Goal: Transaction & Acquisition: Purchase product/service

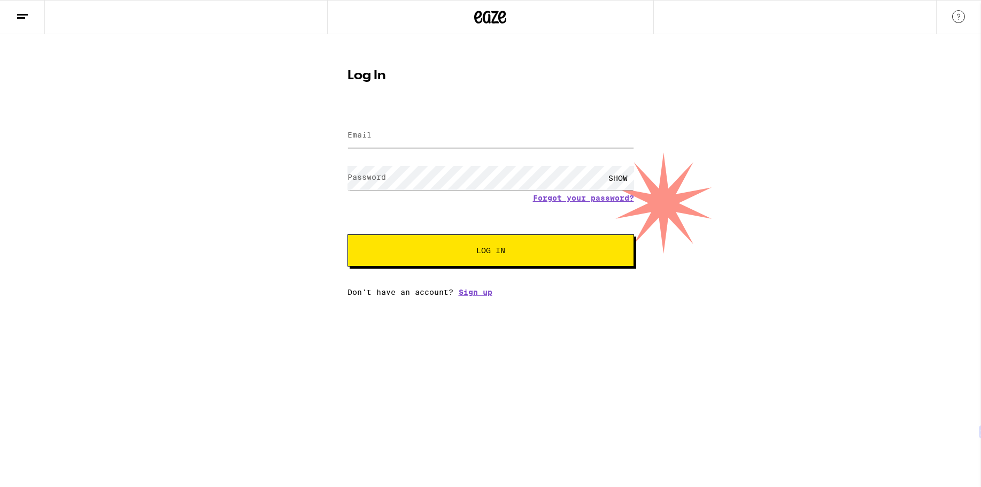
type input "[EMAIL_ADDRESS][DOMAIN_NAME]"
click at [494, 257] on button "Log In" at bounding box center [491, 250] width 287 height 32
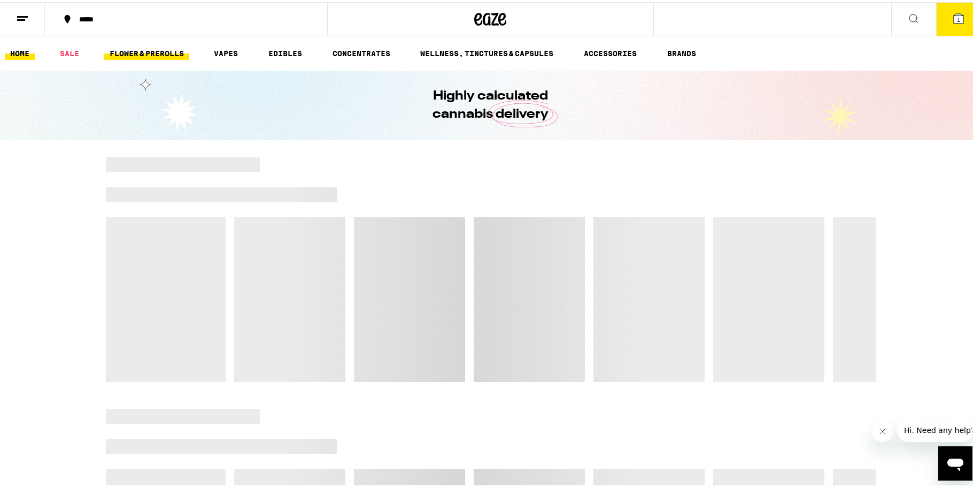
click at [157, 48] on link "FLOWER & PREROLLS" at bounding box center [146, 51] width 85 height 13
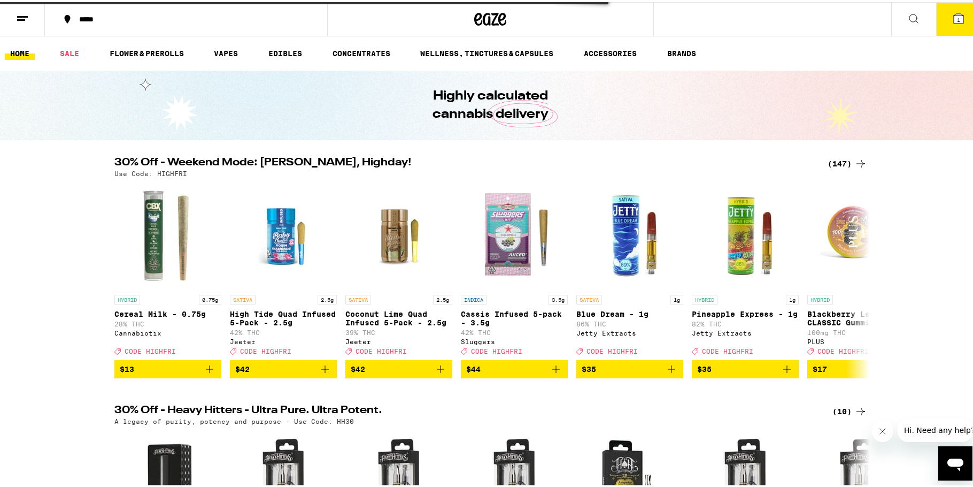
click at [936, 20] on button "1" at bounding box center [958, 17] width 45 height 33
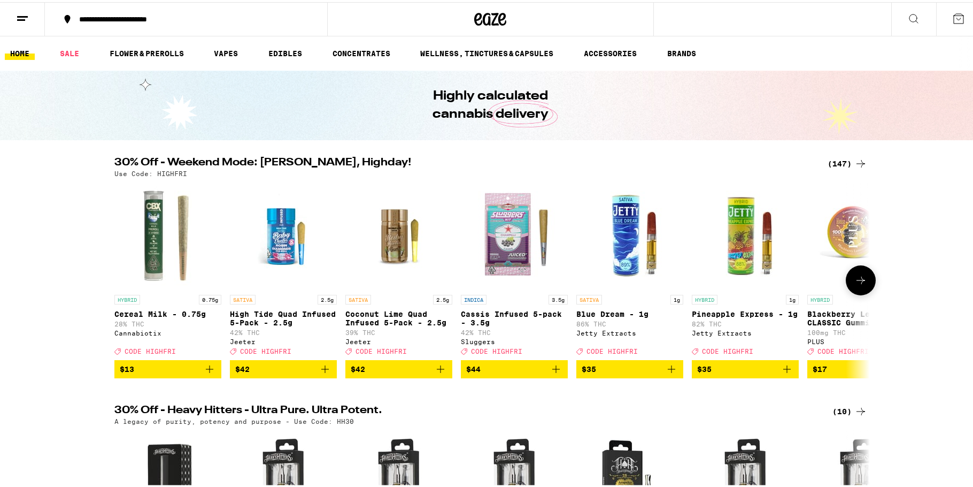
click at [858, 279] on icon at bounding box center [861, 278] width 13 height 13
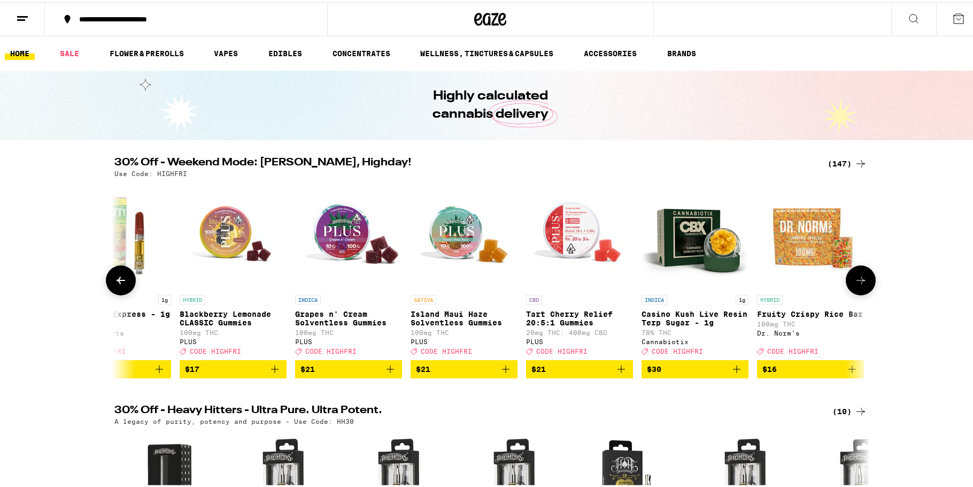
scroll to position [0, 636]
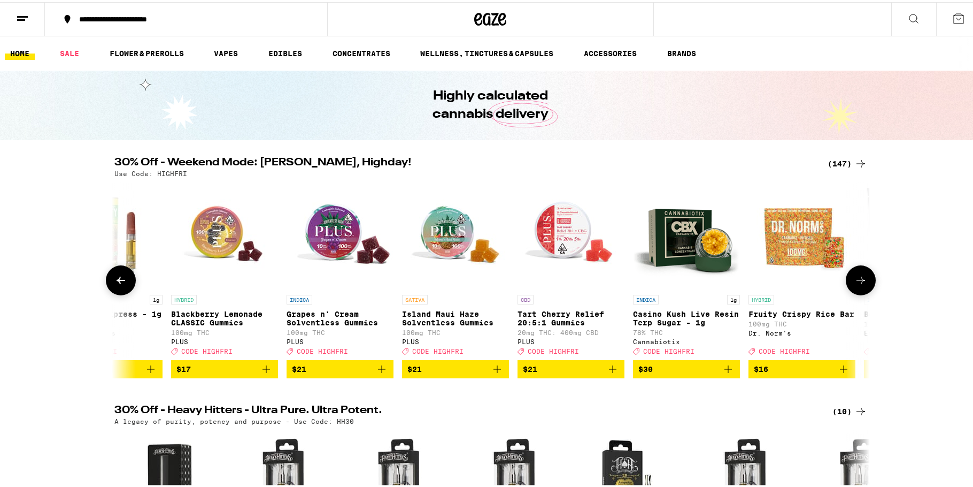
click at [858, 279] on icon at bounding box center [861, 278] width 13 height 13
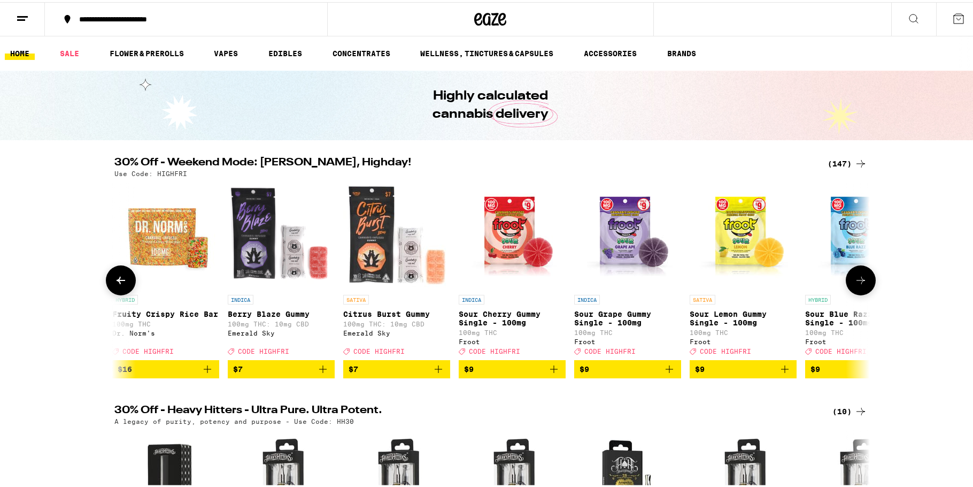
click at [858, 279] on icon at bounding box center [861, 278] width 13 height 13
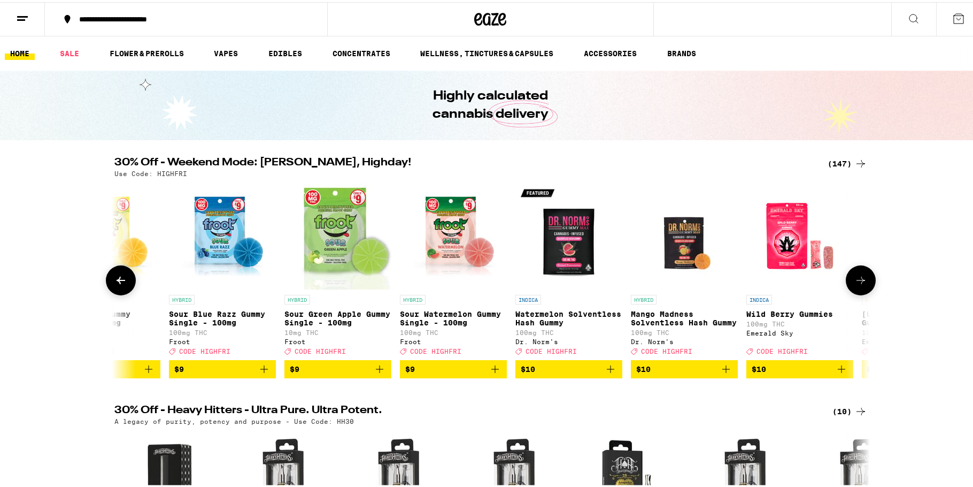
click at [858, 279] on icon at bounding box center [861, 278] width 13 height 13
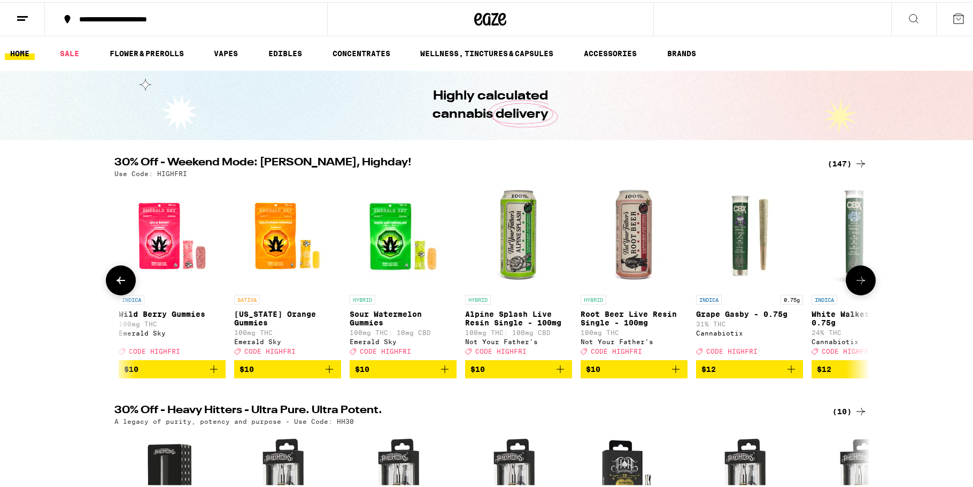
scroll to position [0, 2546]
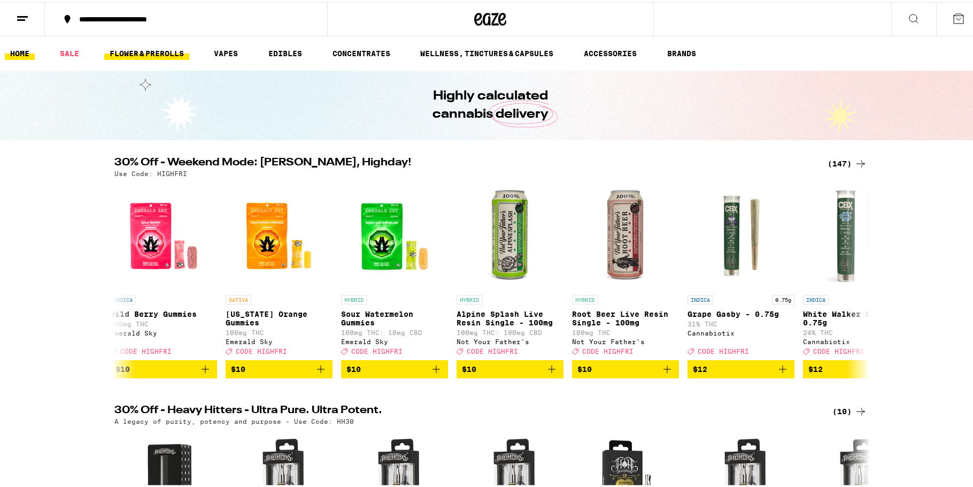
click at [121, 55] on link "FLOWER & PREROLLS" at bounding box center [146, 51] width 85 height 13
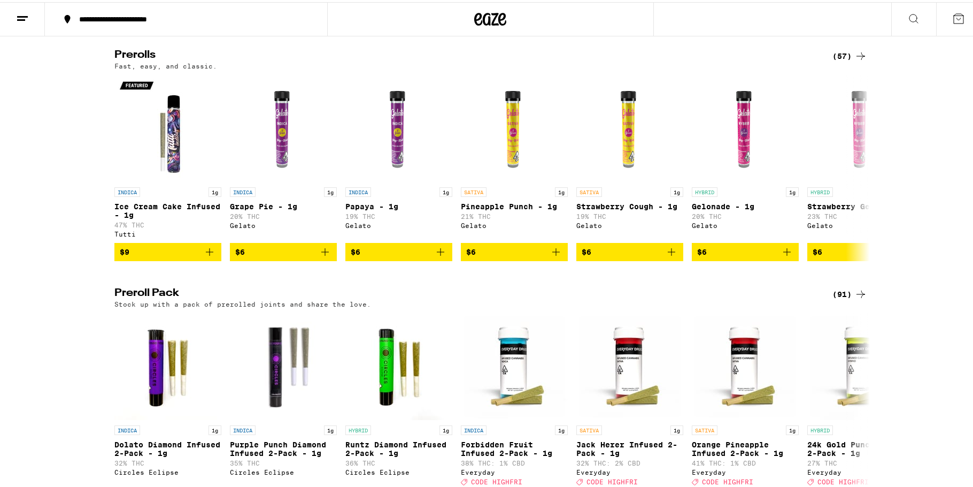
scroll to position [588, 0]
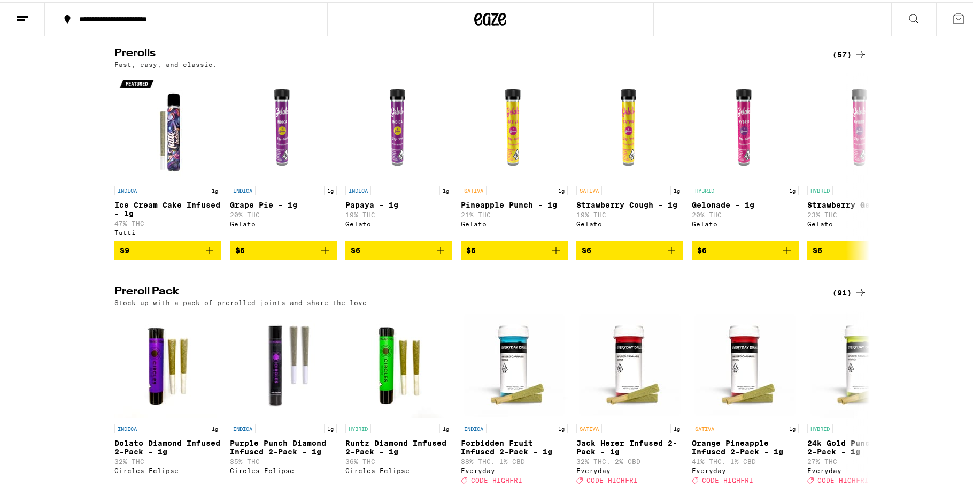
click at [841, 59] on div "(57)" at bounding box center [850, 52] width 35 height 13
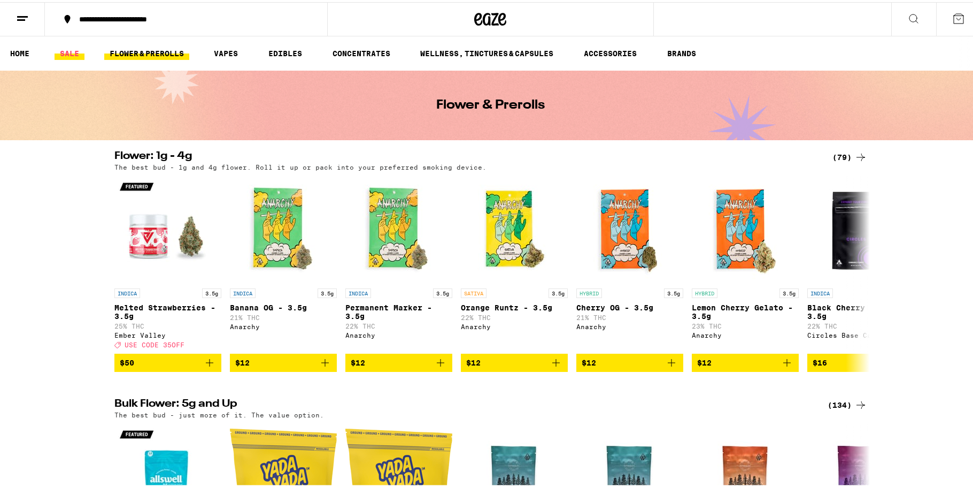
click at [70, 48] on link "SALE" at bounding box center [70, 51] width 30 height 13
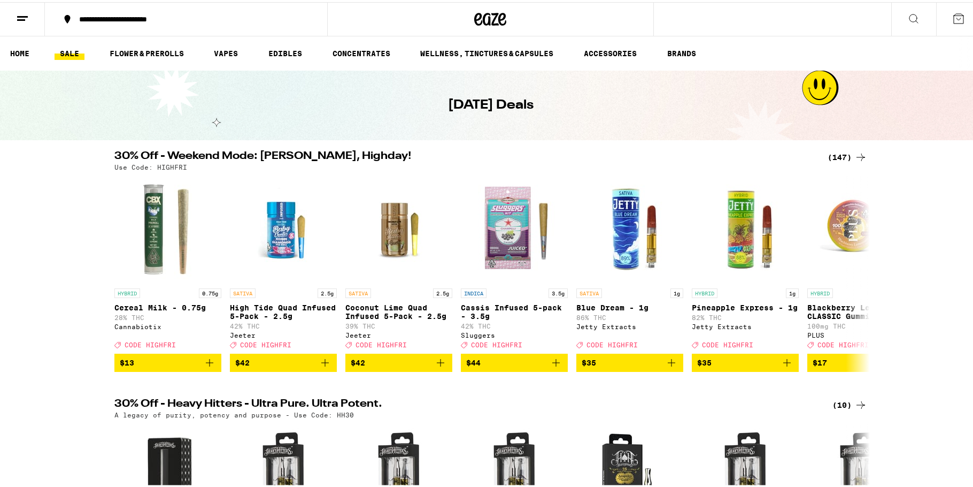
click at [855, 153] on icon at bounding box center [861, 155] width 13 height 13
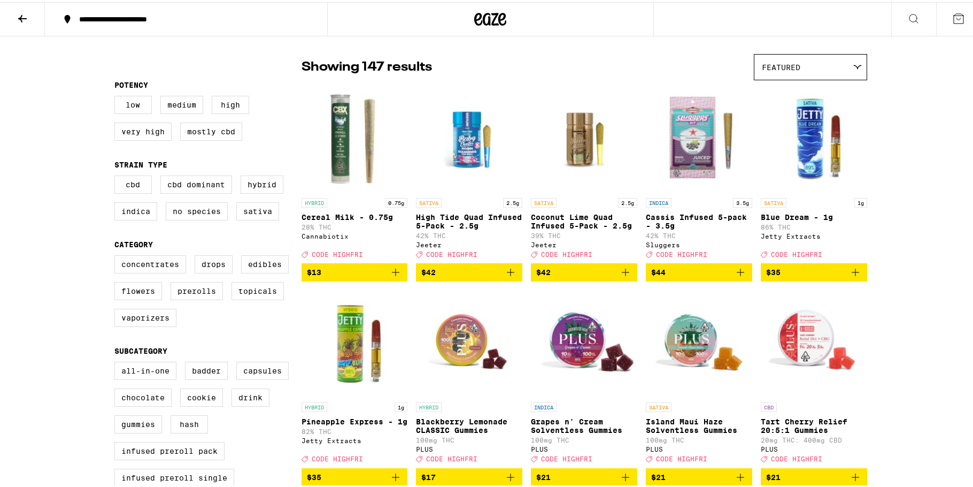
scroll to position [107, 0]
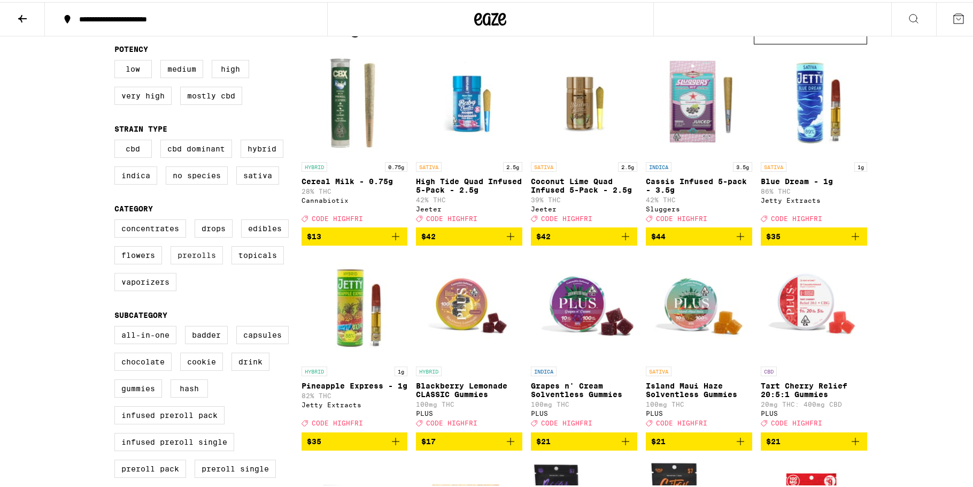
click at [191, 262] on label "Prerolls" at bounding box center [197, 253] width 52 height 18
click at [117, 219] on input "Prerolls" at bounding box center [117, 219] width 1 height 1
checkbox input "true"
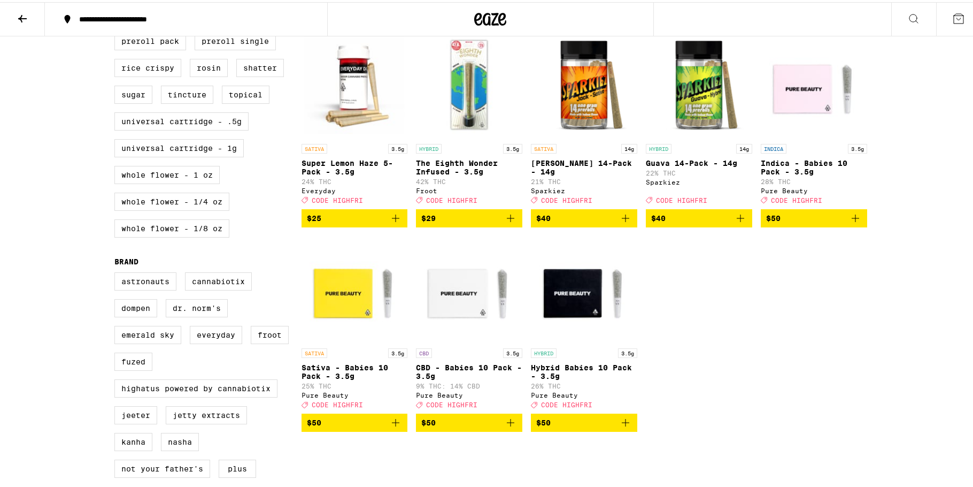
scroll to position [535, 0]
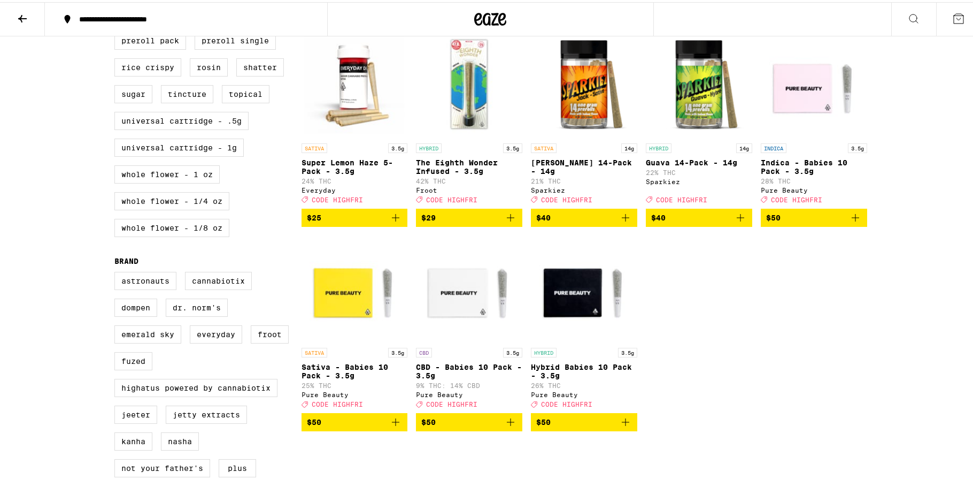
click at [735, 222] on icon "Add to bag" at bounding box center [740, 215] width 13 height 13
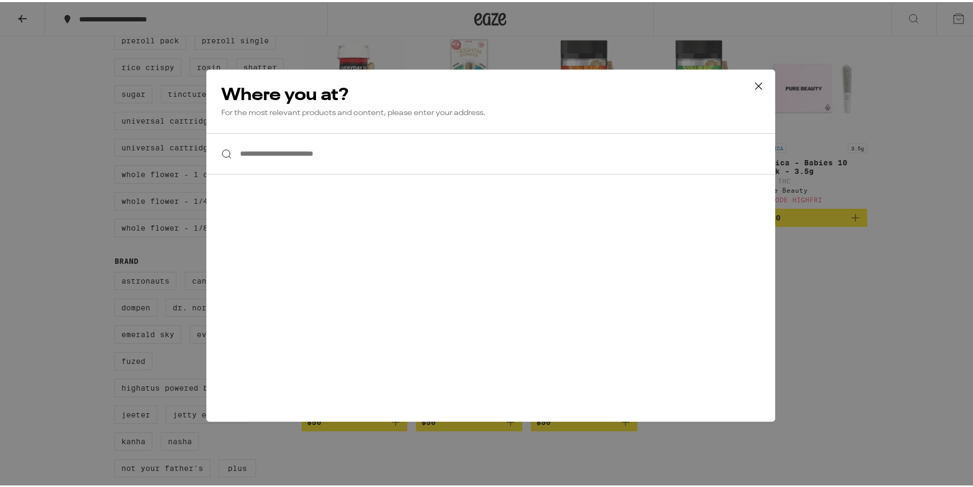
click at [751, 81] on icon at bounding box center [759, 84] width 16 height 16
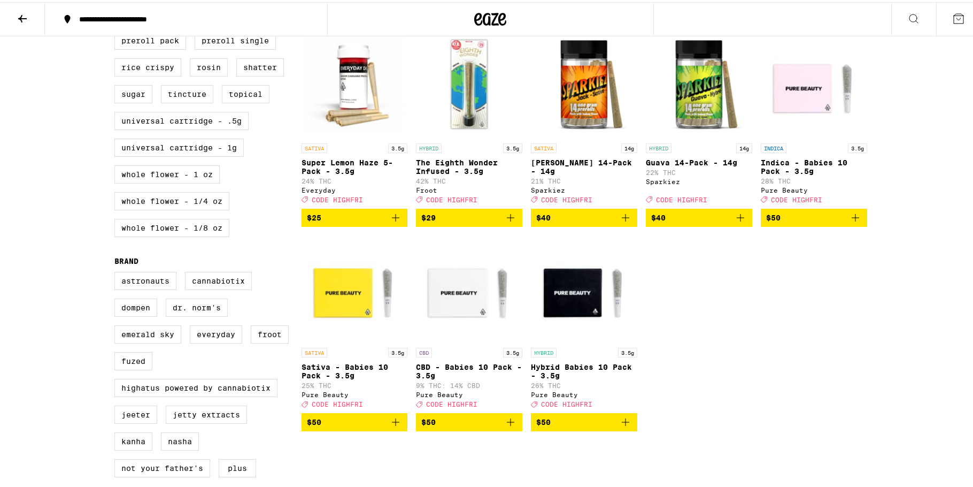
click at [956, 22] on icon at bounding box center [958, 16] width 13 height 13
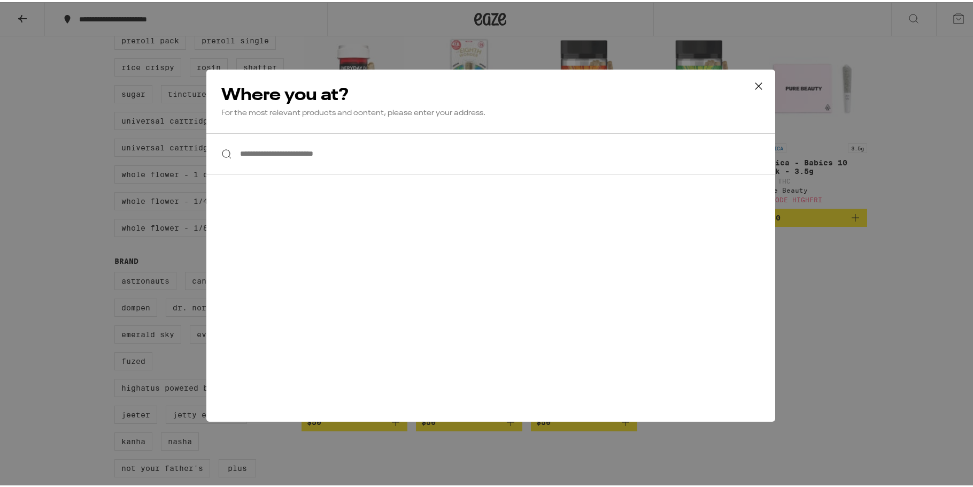
click at [304, 156] on input "**********" at bounding box center [490, 151] width 569 height 41
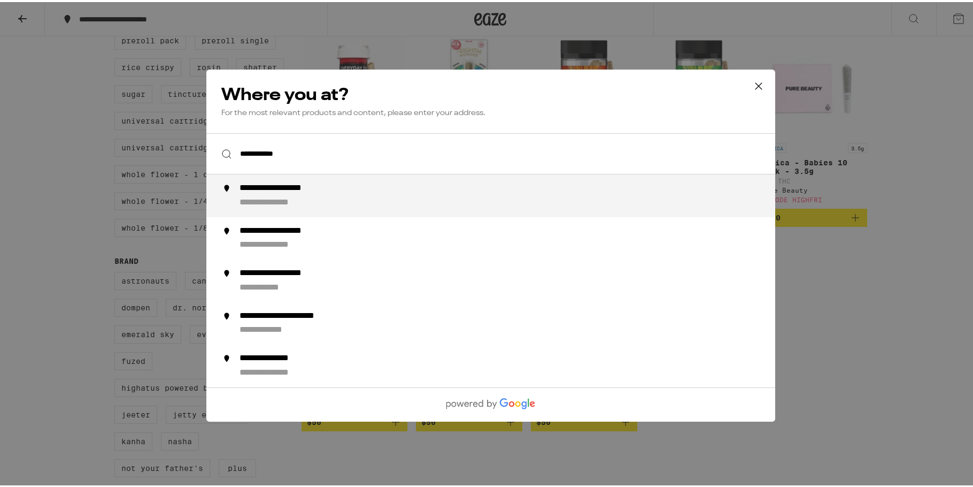
click at [329, 188] on div "**********" at bounding box center [291, 186] width 105 height 11
type input "**********"
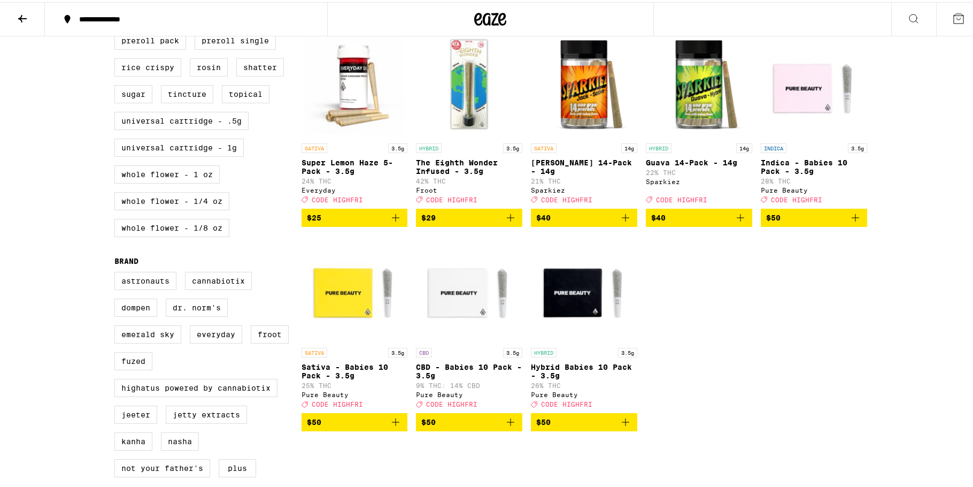
click at [737, 219] on icon "Add to bag" at bounding box center [740, 215] width 7 height 7
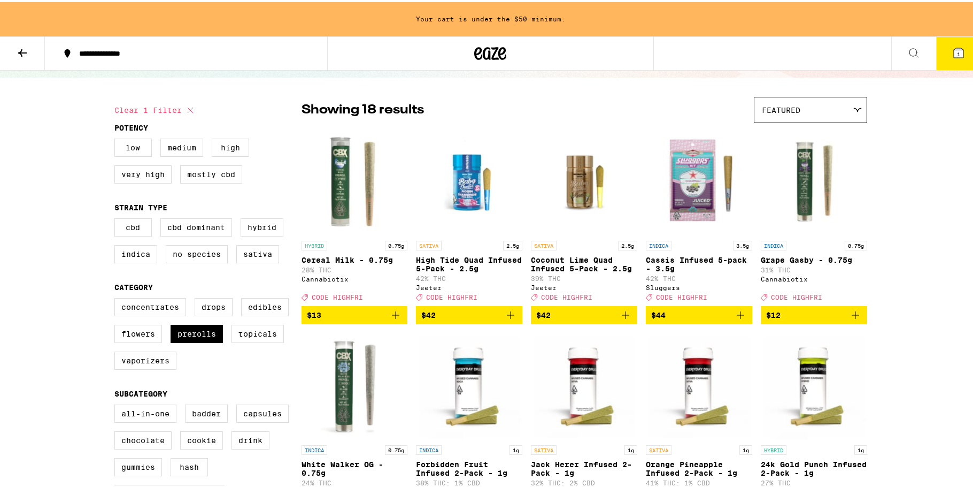
scroll to position [0, 0]
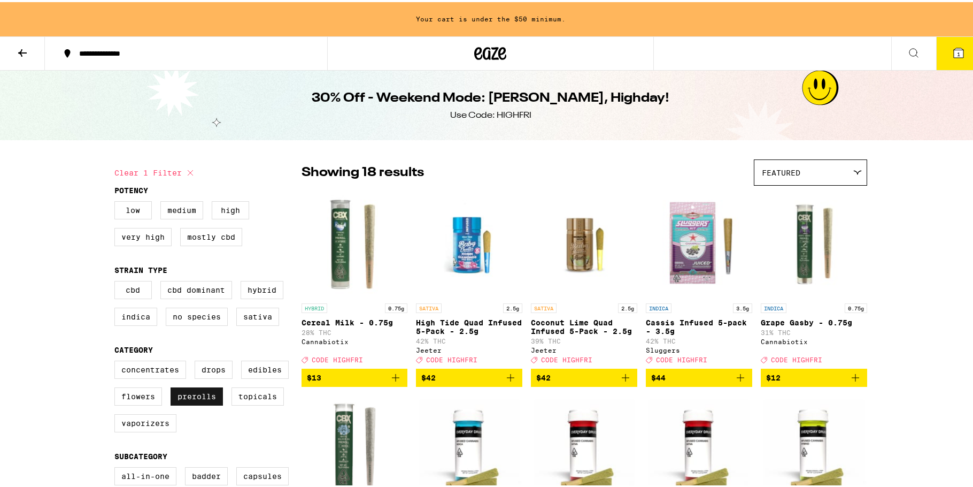
click at [194, 397] on label "Prerolls" at bounding box center [197, 394] width 52 height 18
click at [117, 360] on input "Prerolls" at bounding box center [117, 360] width 1 height 1
checkbox input "false"
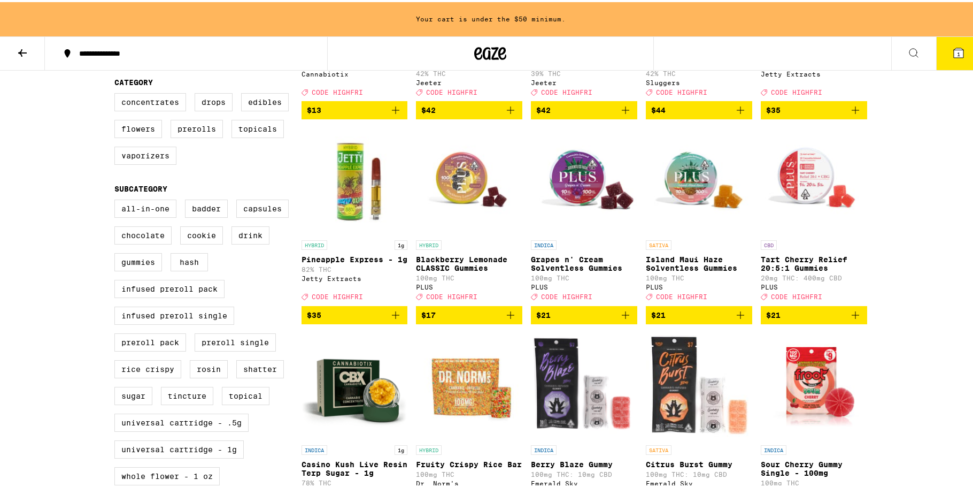
scroll to position [107, 0]
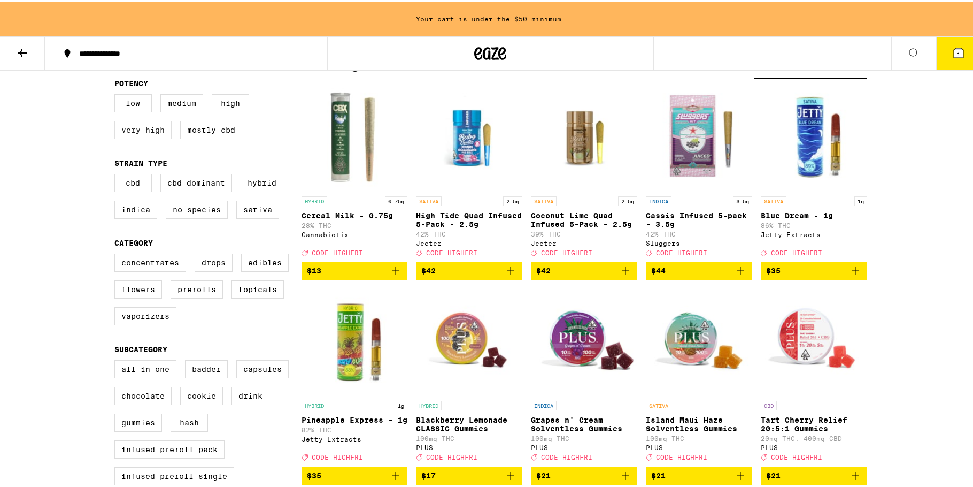
click at [152, 133] on label "Very High" at bounding box center [142, 128] width 57 height 18
click at [117, 94] on input "Very High" at bounding box center [117, 94] width 1 height 1
checkbox input "true"
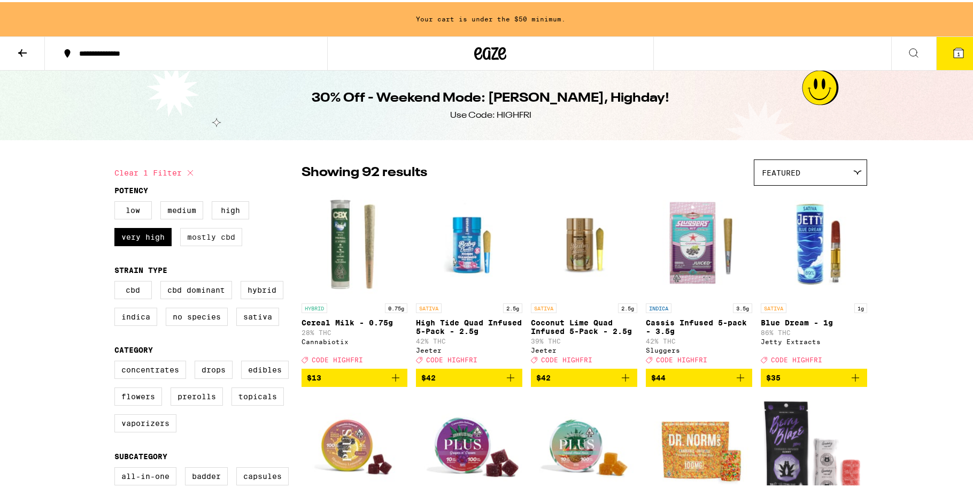
click at [195, 240] on label "Mostly CBD" at bounding box center [211, 235] width 62 height 18
click at [117, 201] on input "Mostly CBD" at bounding box center [117, 201] width 1 height 1
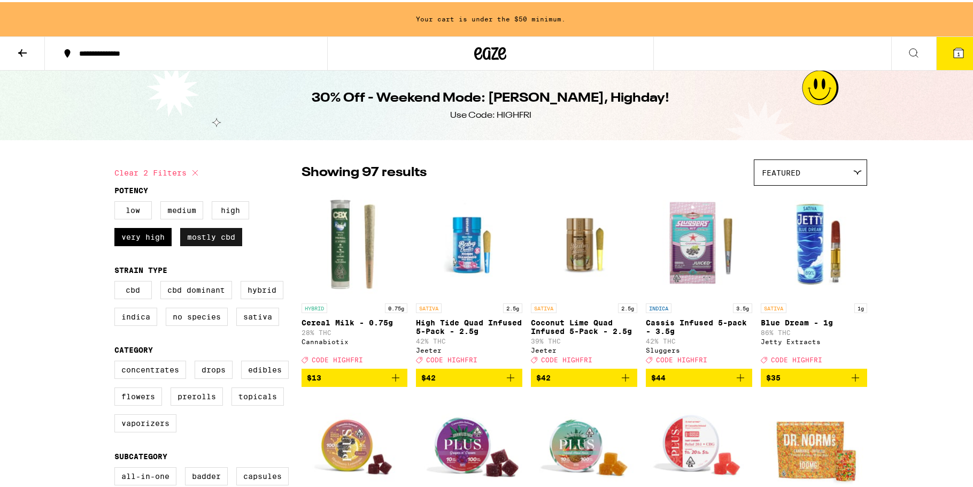
click at [188, 241] on label "Mostly CBD" at bounding box center [211, 235] width 62 height 18
click at [117, 201] on input "Mostly CBD" at bounding box center [117, 201] width 1 height 1
checkbox input "false"
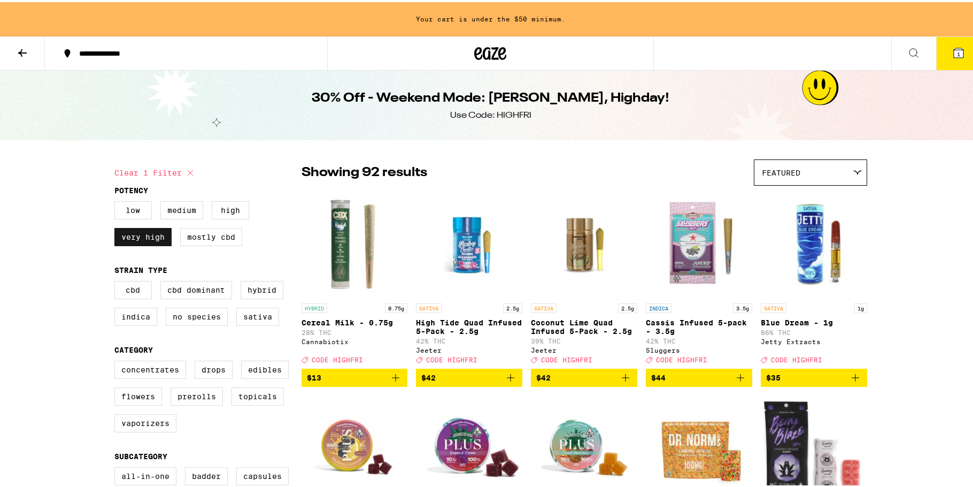
click at [137, 237] on label "Very High" at bounding box center [142, 235] width 57 height 18
click at [117, 201] on input "Very High" at bounding box center [117, 201] width 1 height 1
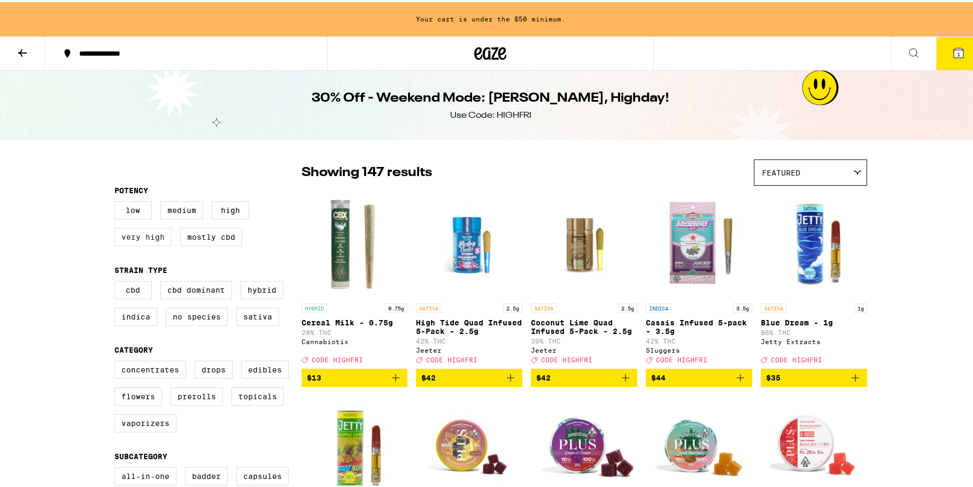
click at [137, 237] on label "Very High" at bounding box center [142, 235] width 57 height 18
click at [117, 201] on input "Very High" at bounding box center [117, 201] width 1 height 1
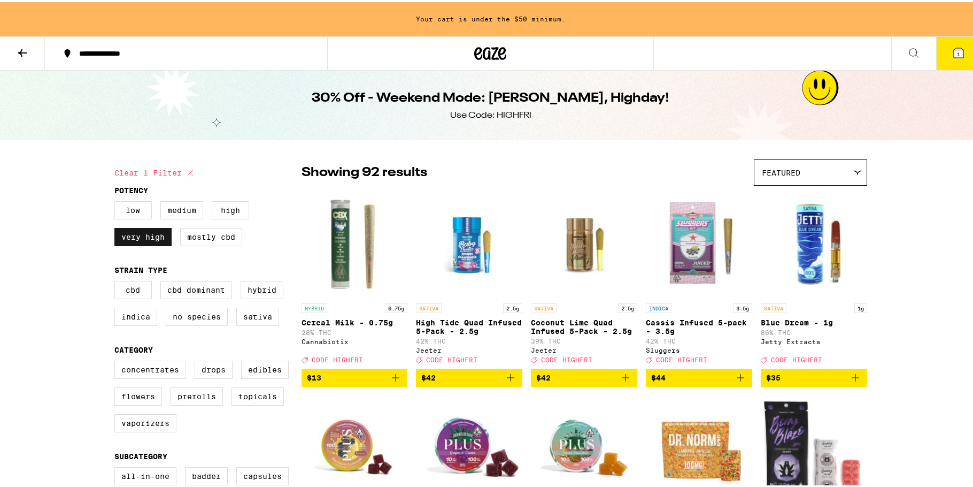
click at [137, 237] on label "Very High" at bounding box center [142, 235] width 57 height 18
click at [117, 201] on input "Very High" at bounding box center [117, 201] width 1 height 1
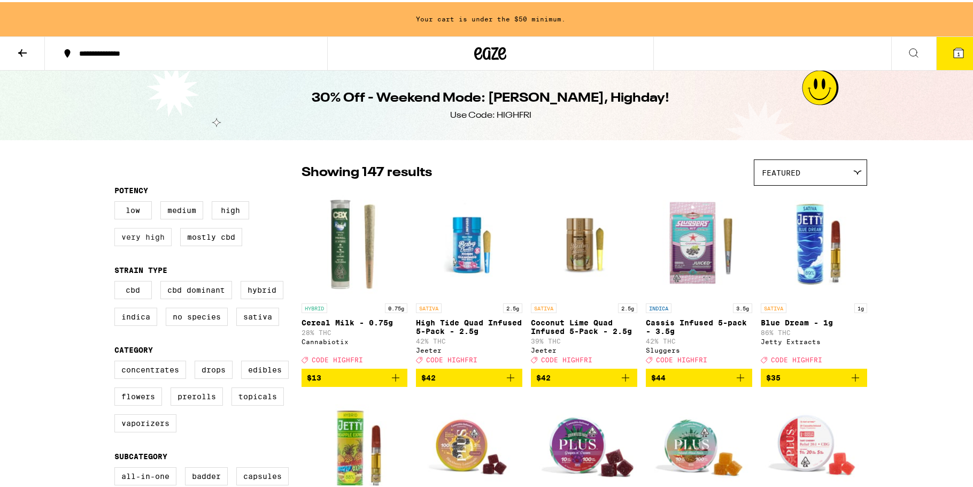
click at [152, 233] on label "Very High" at bounding box center [142, 235] width 57 height 18
click at [117, 201] on input "Very High" at bounding box center [117, 201] width 1 height 1
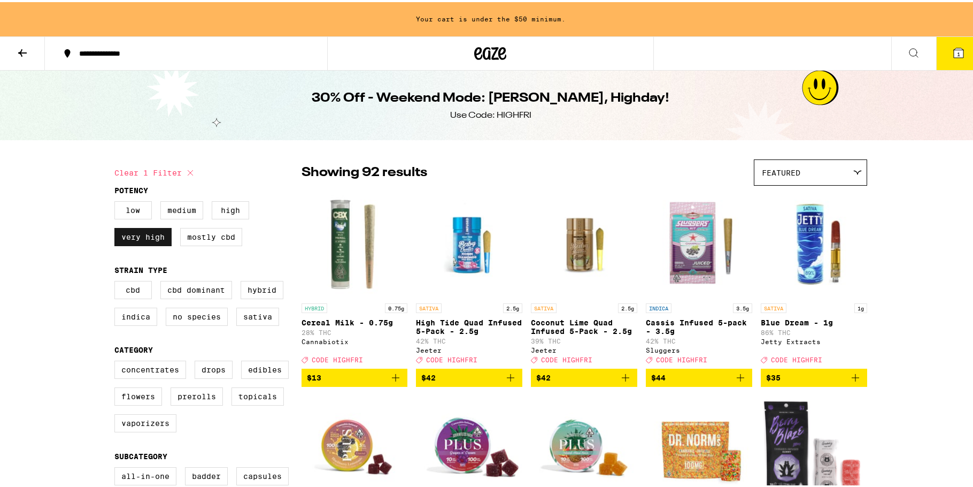
click at [128, 235] on label "Very High" at bounding box center [142, 235] width 57 height 18
click at [117, 201] on input "Very High" at bounding box center [117, 201] width 1 height 1
checkbox input "false"
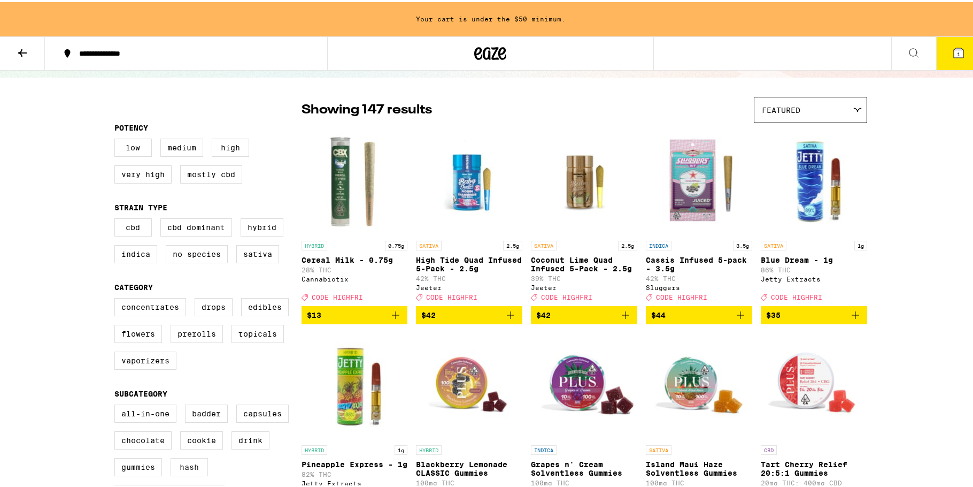
scroll to position [214, 0]
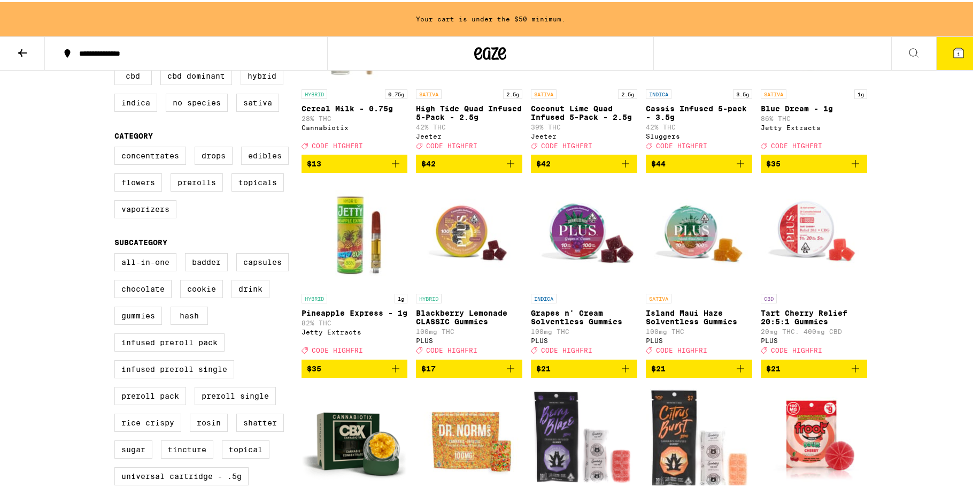
click at [262, 162] on label "Edibles" at bounding box center [265, 153] width 48 height 18
click at [117, 147] on input "Edibles" at bounding box center [117, 146] width 1 height 1
checkbox input "true"
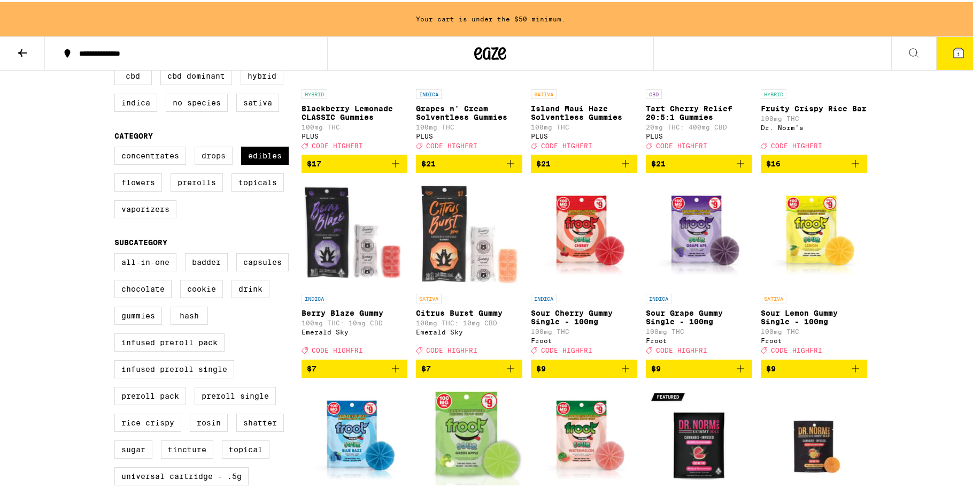
click at [216, 161] on label "Drops" at bounding box center [214, 153] width 38 height 18
click at [117, 147] on input "Drops" at bounding box center [117, 146] width 1 height 1
checkbox input "true"
click at [256, 160] on label "Edibles" at bounding box center [265, 153] width 48 height 18
click at [117, 147] on input "Edibles" at bounding box center [117, 146] width 1 height 1
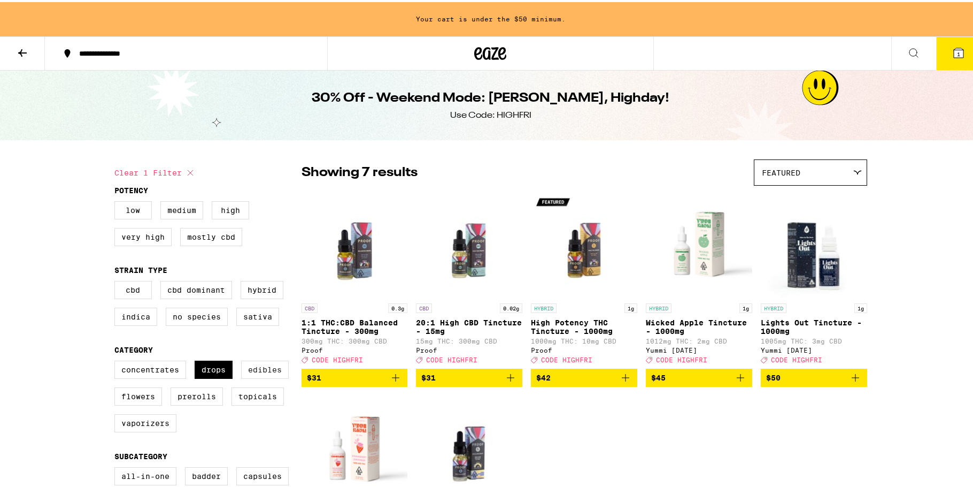
click at [252, 372] on label "Edibles" at bounding box center [265, 367] width 48 height 18
click at [117, 360] on input "Edibles" at bounding box center [117, 360] width 1 height 1
checkbox input "true"
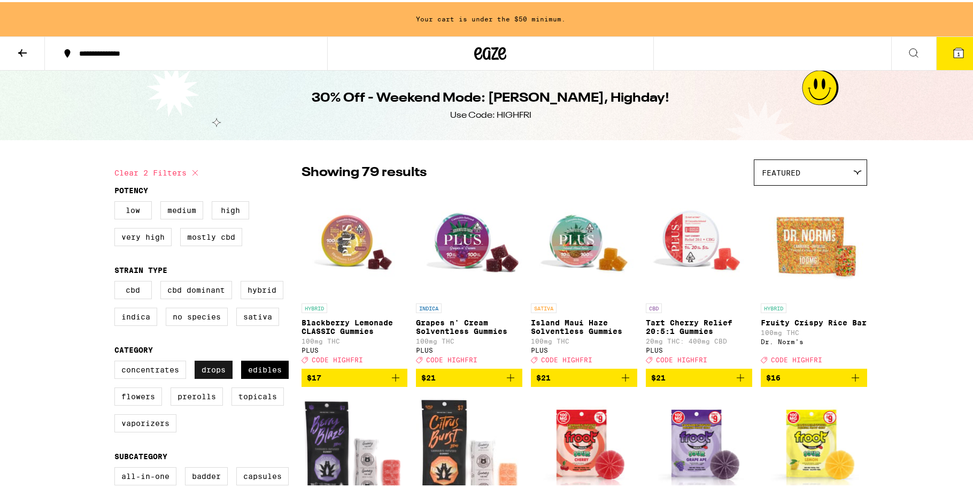
click at [216, 375] on label "Drops" at bounding box center [214, 367] width 38 height 18
click at [117, 360] on input "Drops" at bounding box center [117, 360] width 1 height 1
checkbox input "false"
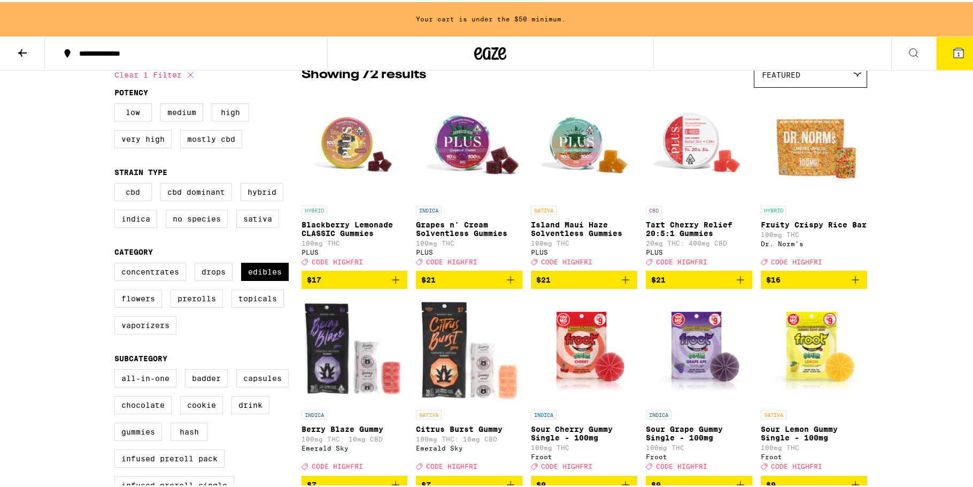
scroll to position [160, 0]
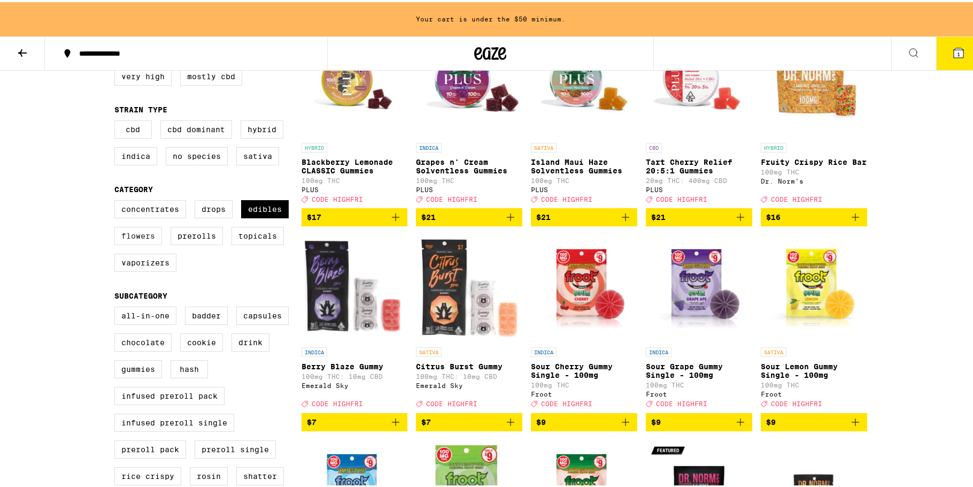
click at [141, 243] on label "Flowers" at bounding box center [138, 234] width 48 height 18
click at [117, 200] on input "Flowers" at bounding box center [117, 199] width 1 height 1
click at [141, 235] on label "Flowers" at bounding box center [138, 234] width 48 height 18
click at [117, 200] on input "Flowers" at bounding box center [117, 199] width 1 height 1
checkbox input "false"
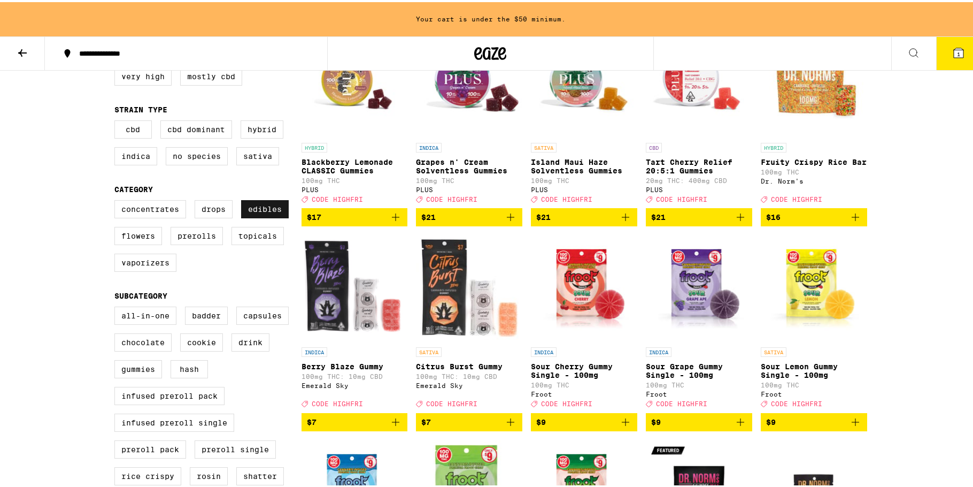
click at [245, 214] on label "Edibles" at bounding box center [265, 207] width 48 height 18
click at [117, 200] on input "Edibles" at bounding box center [117, 199] width 1 height 1
checkbox input "false"
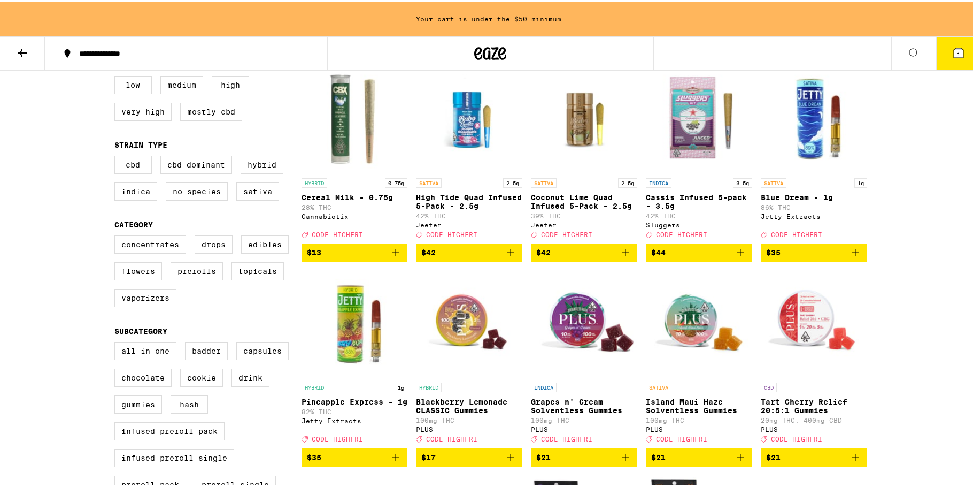
scroll to position [267, 0]
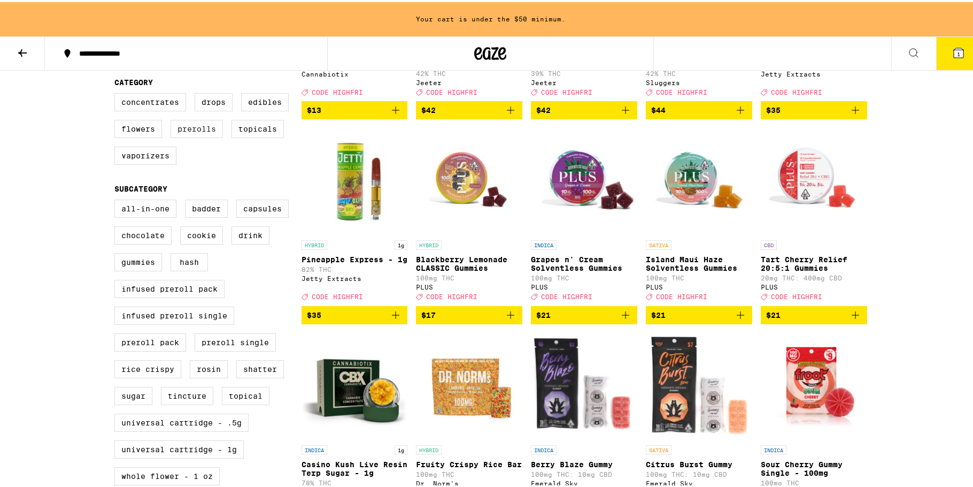
click at [194, 136] on label "Prerolls" at bounding box center [197, 127] width 52 height 18
click at [117, 93] on input "Prerolls" at bounding box center [117, 93] width 1 height 1
checkbox input "true"
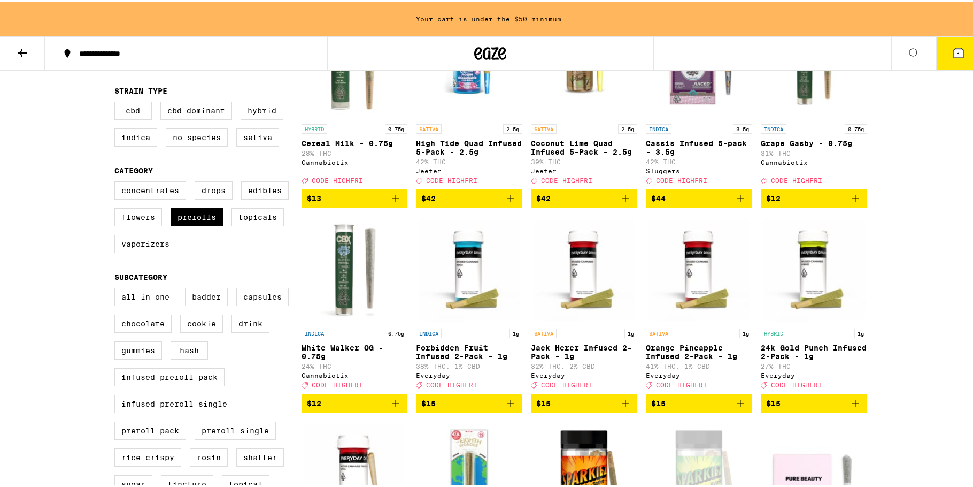
scroll to position [160, 0]
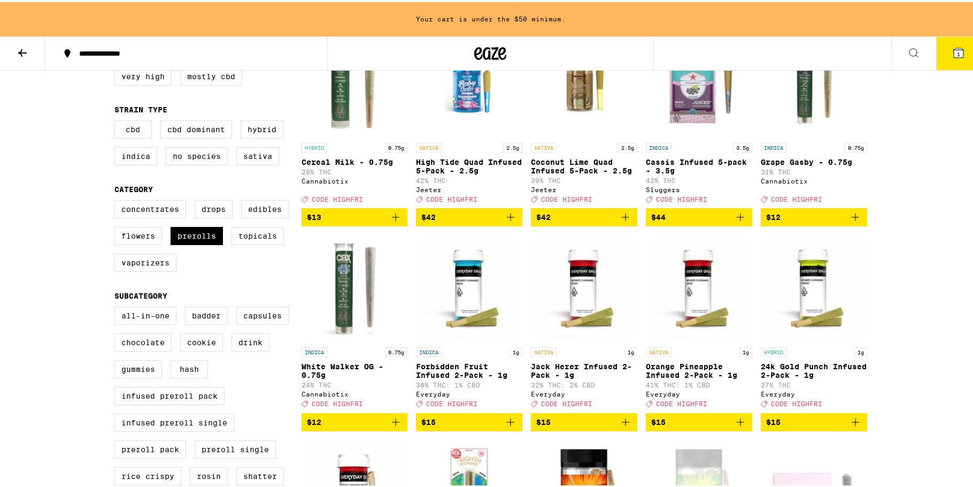
click at [737, 426] on icon "Add to bag" at bounding box center [740, 419] width 13 height 13
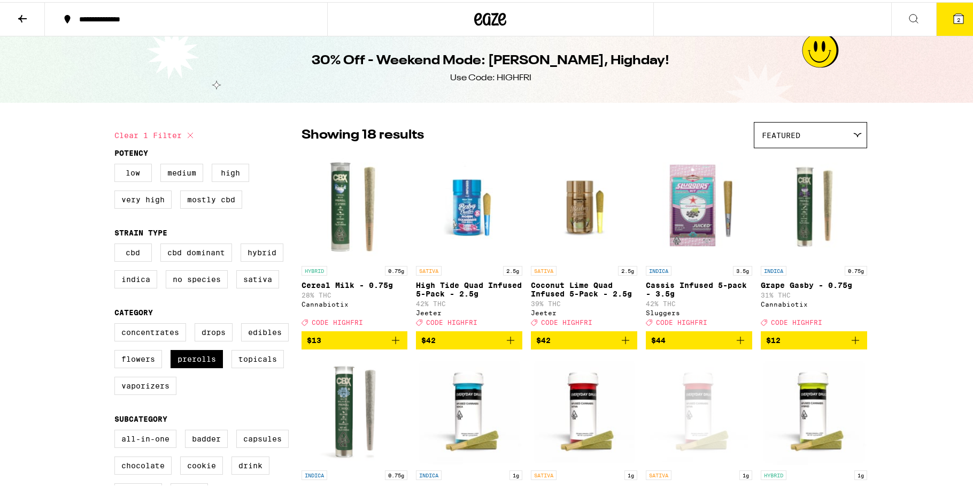
scroll to position [0, 0]
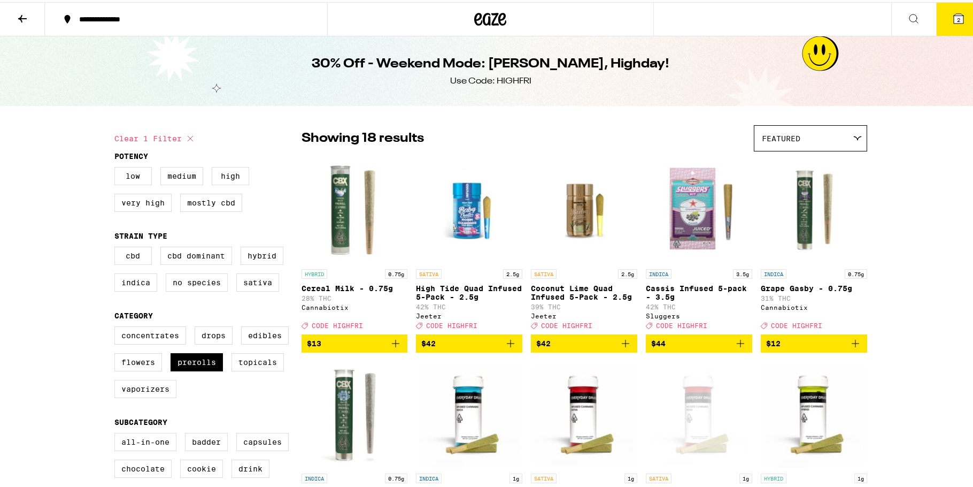
click at [954, 15] on icon at bounding box center [959, 17] width 10 height 10
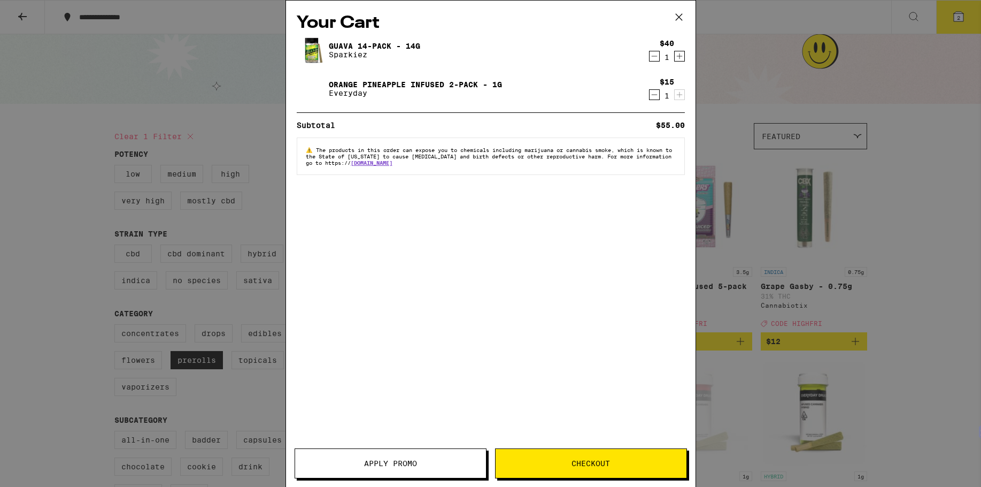
click at [414, 455] on button "Apply Promo" at bounding box center [391, 463] width 192 height 30
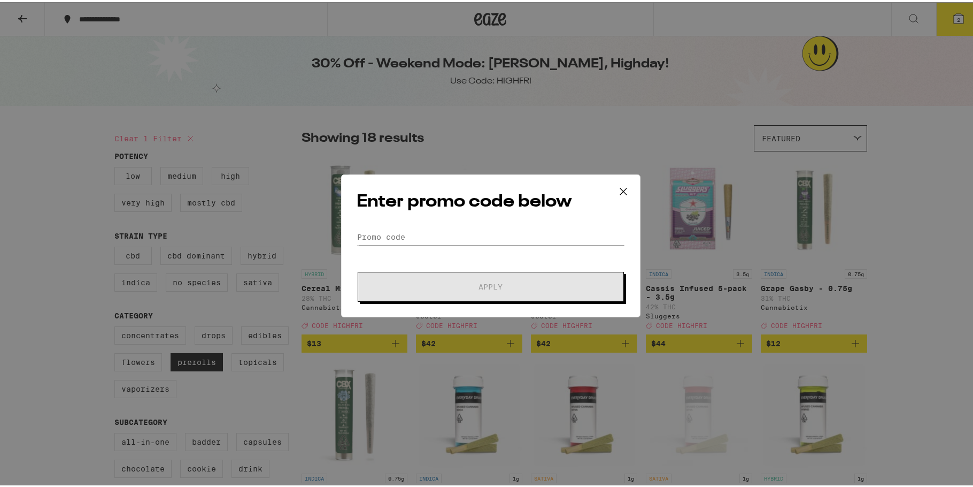
click at [411, 220] on div "Enter promo code below Promo Code Apply" at bounding box center [490, 243] width 299 height 143
click at [413, 226] on div "Enter promo code below Promo Code Apply" at bounding box center [490, 243] width 299 height 143
drag, startPoint x: 419, startPoint y: 234, endPoint x: 422, endPoint y: 240, distance: 7.2
click at [422, 240] on input "Promo Code" at bounding box center [491, 235] width 268 height 16
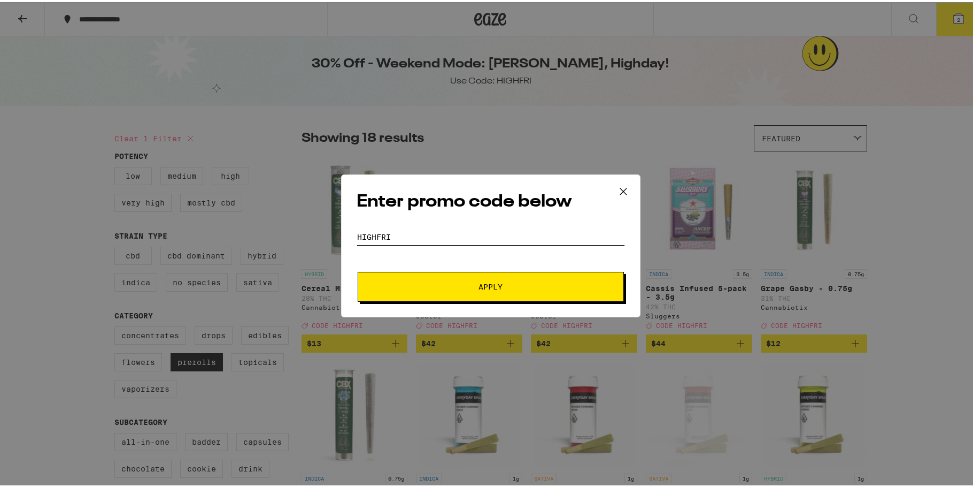
type input "highfri"
click at [379, 281] on button "Apply" at bounding box center [491, 285] width 266 height 30
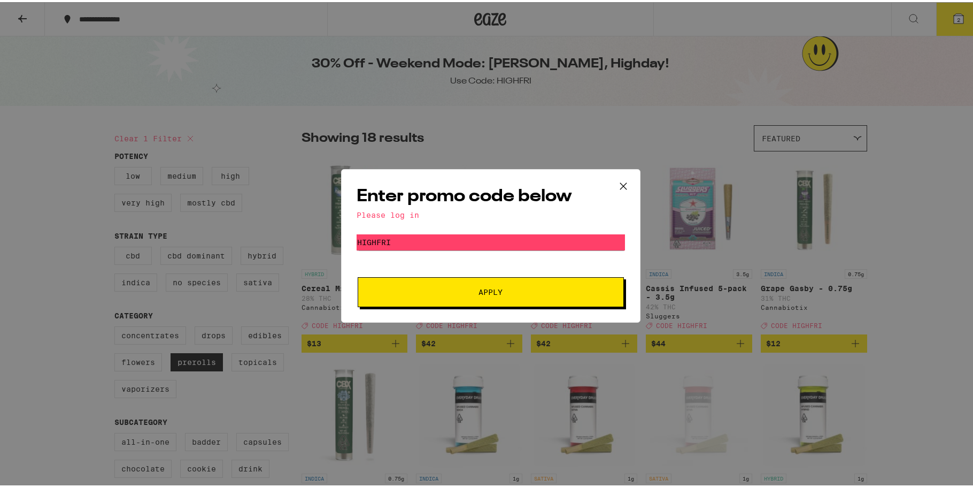
click at [616, 186] on icon at bounding box center [624, 184] width 16 height 16
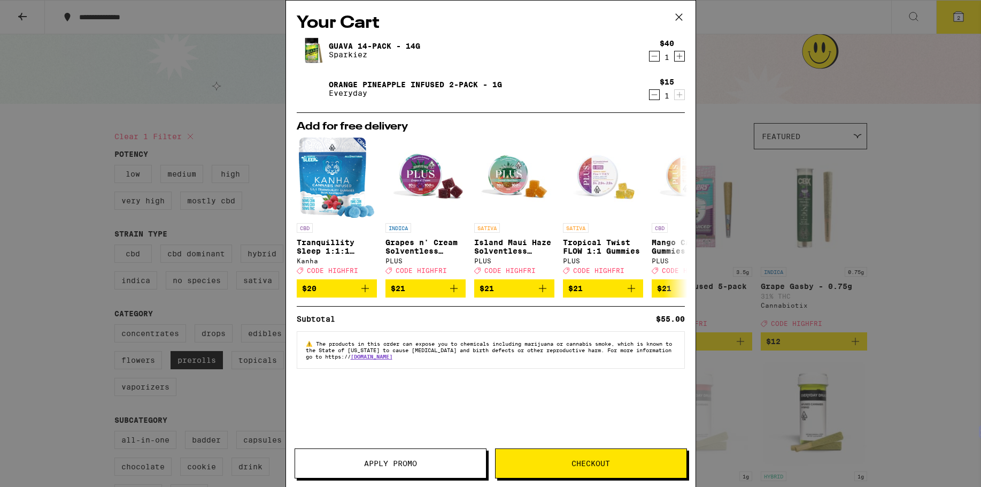
click at [680, 11] on icon at bounding box center [679, 17] width 16 height 16
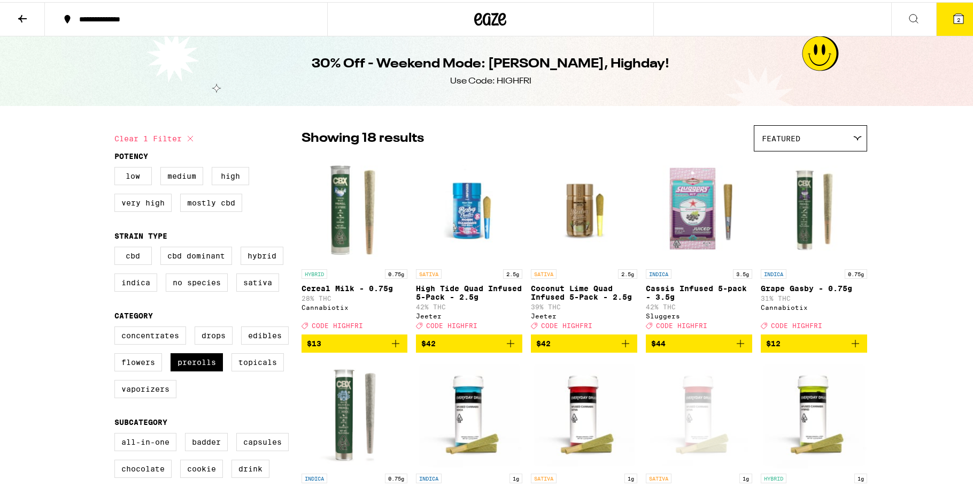
click at [28, 10] on icon at bounding box center [22, 16] width 13 height 13
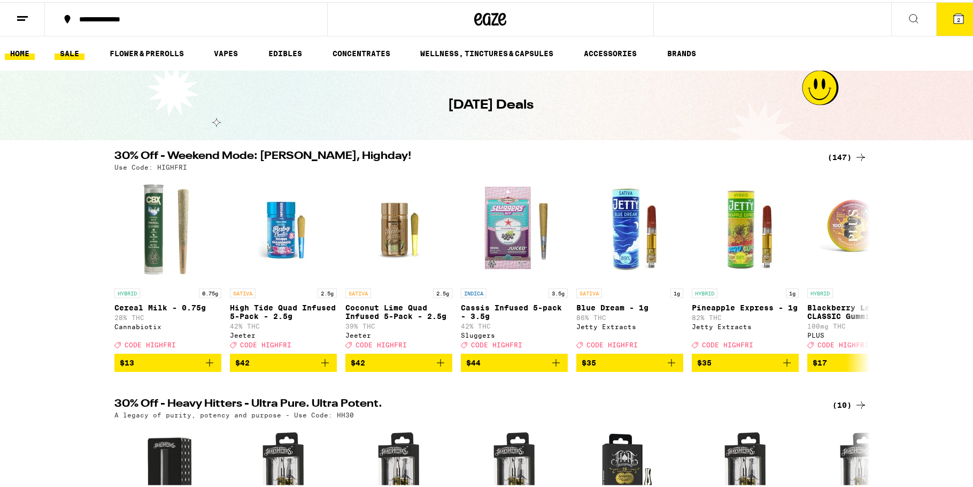
click at [10, 58] on link "HOME" at bounding box center [20, 51] width 30 height 13
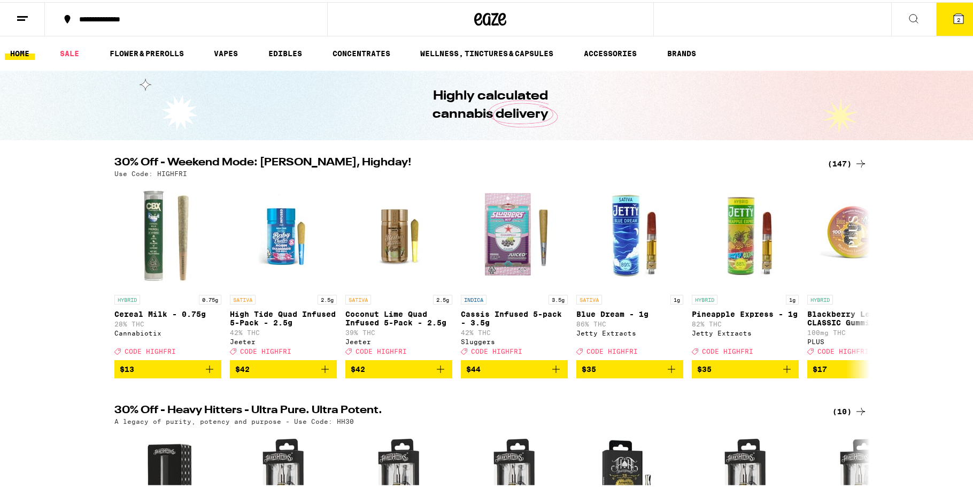
click at [939, 32] on button "2" at bounding box center [958, 17] width 45 height 33
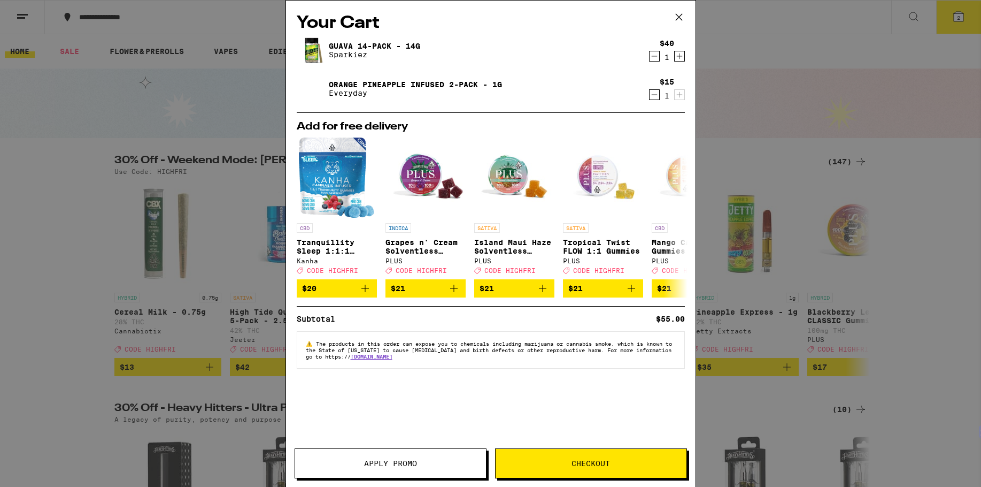
click at [870, 62] on div "Your Cart Guava 14-Pack - 14g Sparkiez $40 1 Orange Pineapple Infused 2-Pack - …" at bounding box center [490, 243] width 981 height 487
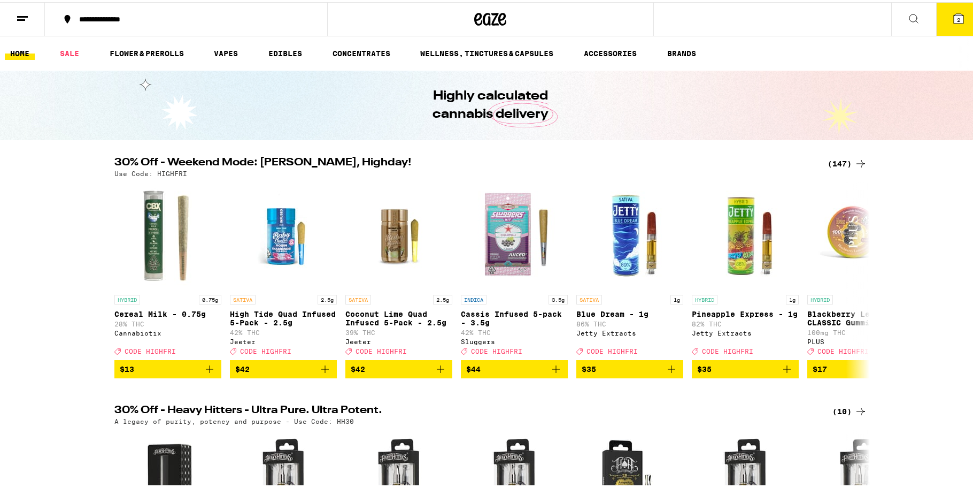
click at [952, 19] on icon at bounding box center [958, 16] width 13 height 13
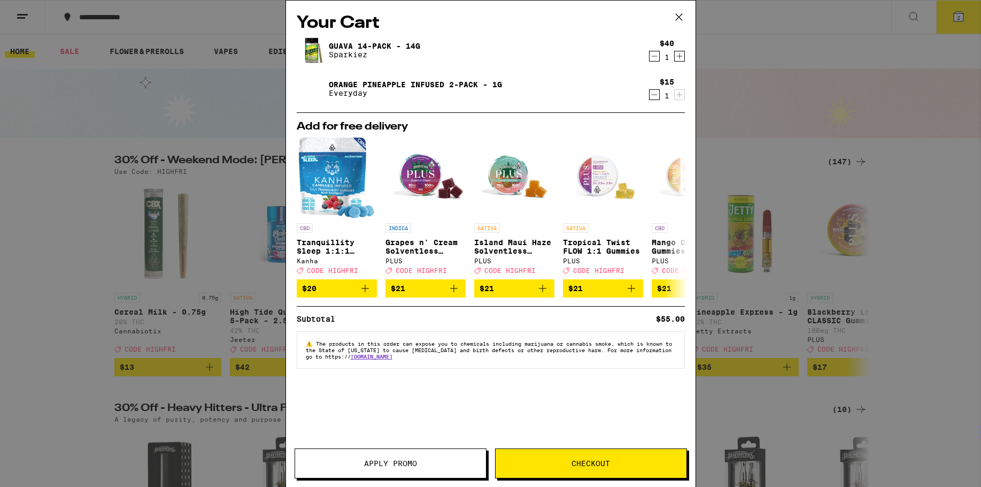
click at [387, 460] on span "Apply Promo" at bounding box center [390, 462] width 53 height 7
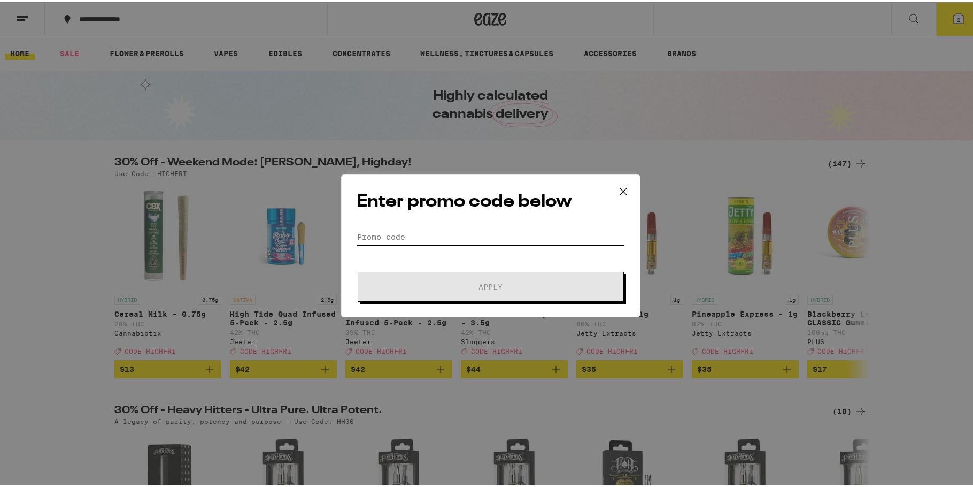
click at [409, 237] on input "Promo Code" at bounding box center [491, 235] width 268 height 16
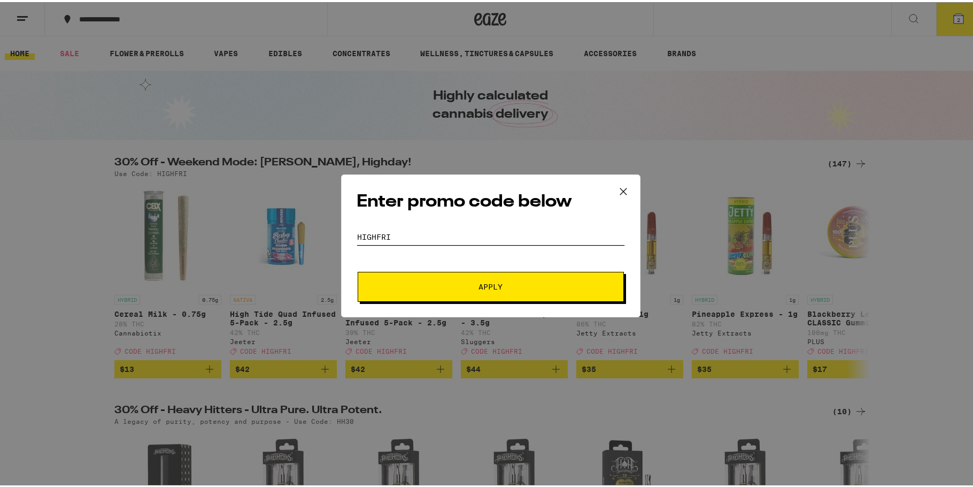
type input "highfri"
click at [358, 270] on button "Apply" at bounding box center [491, 285] width 266 height 30
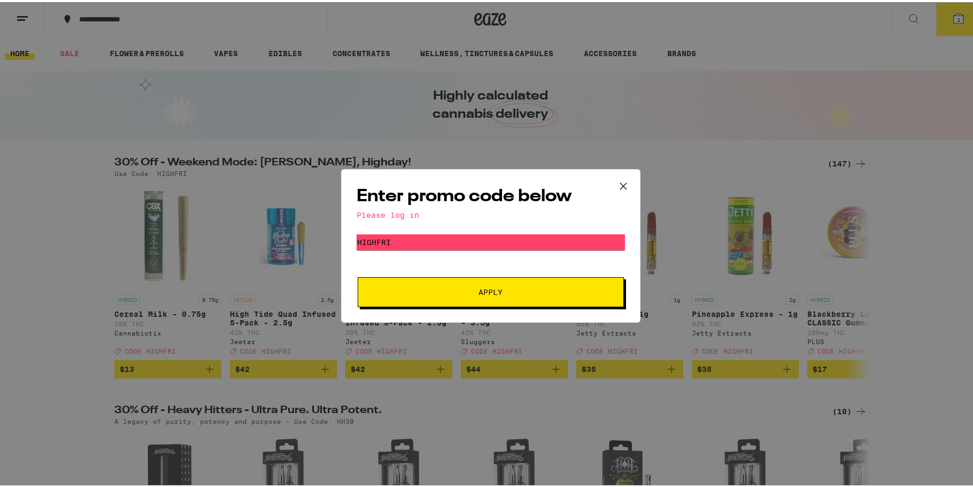
click at [607, 178] on button at bounding box center [623, 184] width 33 height 34
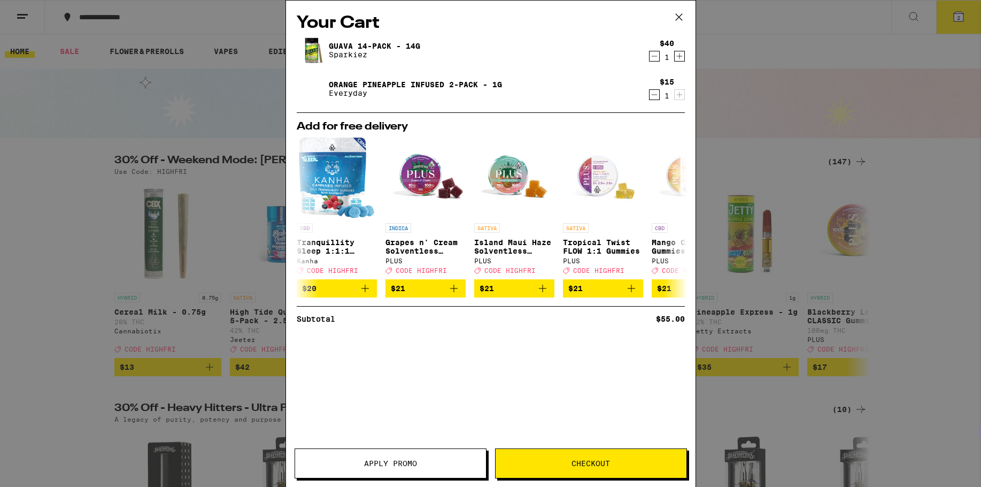
click at [611, 184] on div "Your Cart Guava 14-Pack - 14g Sparkiez $40 1 Orange Pineapple Infused 2-Pack - …" at bounding box center [491, 228] width 410 height 454
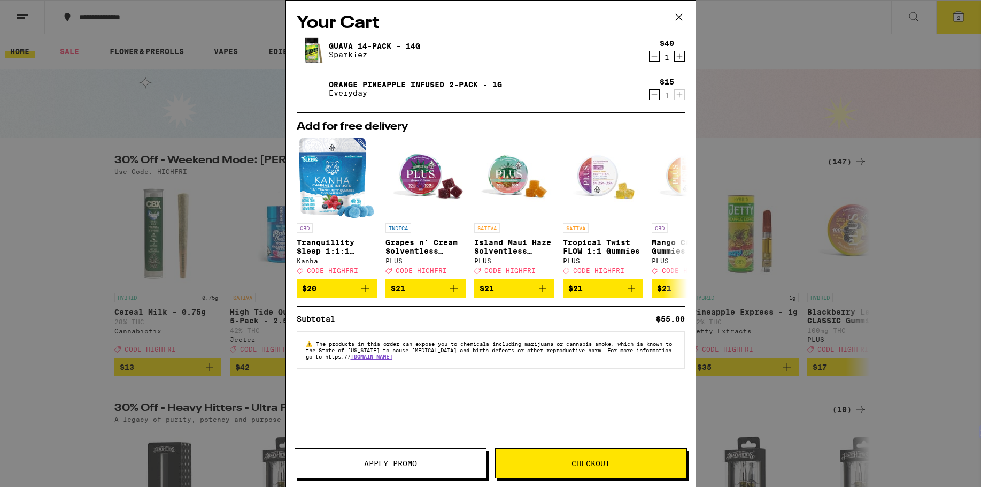
click at [58, 57] on div "Your Cart Guava 14-Pack - 14g Sparkiez $40 1 Orange Pineapple Infused 2-Pack - …" at bounding box center [490, 243] width 981 height 487
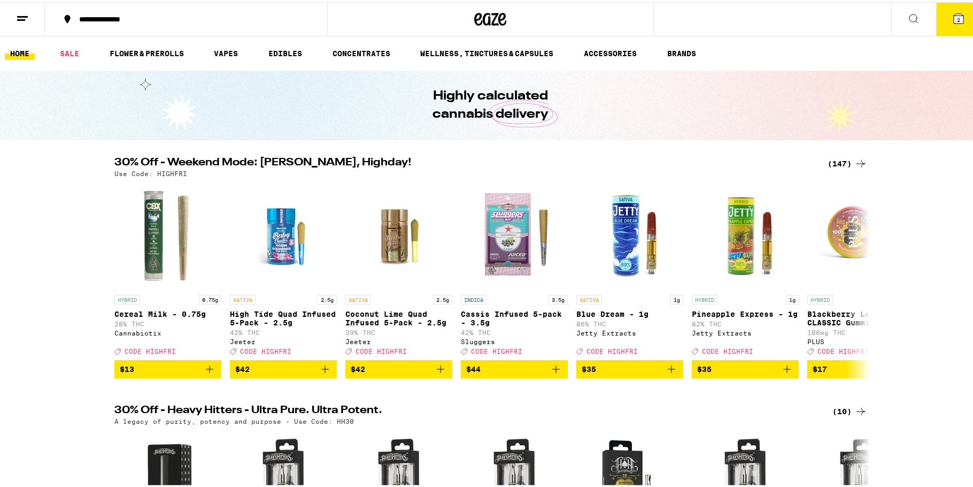
click at [18, 10] on icon at bounding box center [22, 16] width 13 height 13
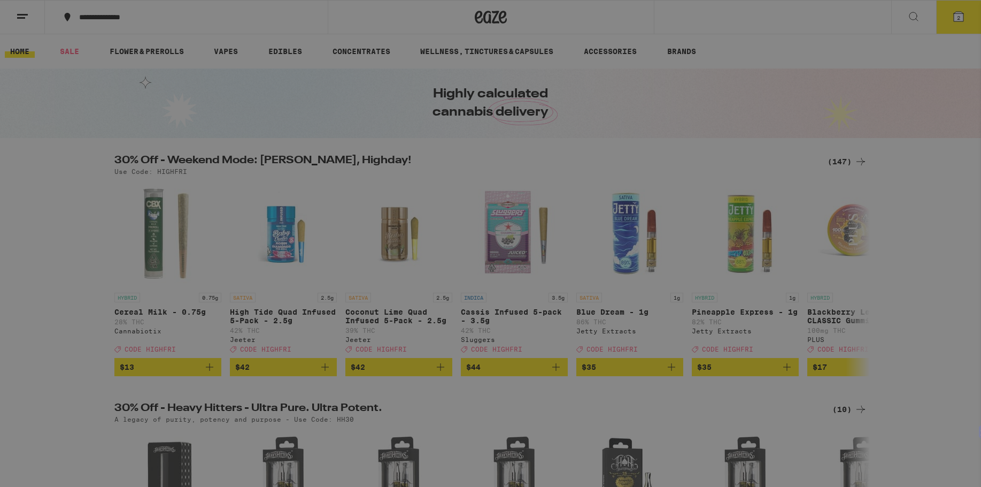
click at [119, 60] on button "Log In" at bounding box center [149, 56] width 188 height 21
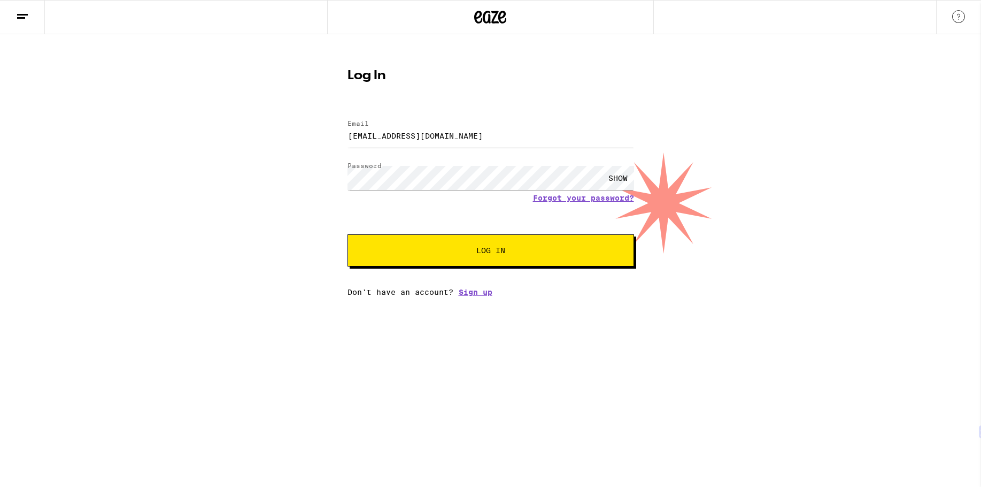
click at [429, 249] on span "Log In" at bounding box center [491, 250] width 200 height 7
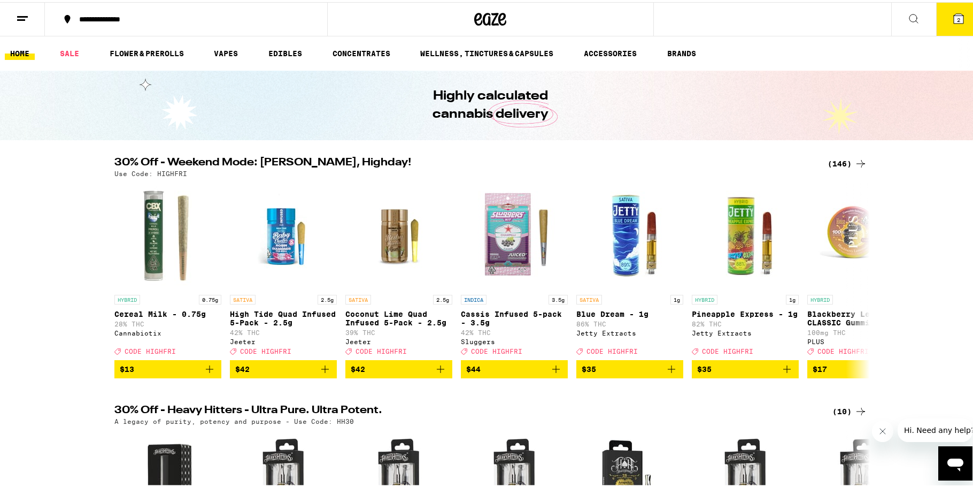
click at [963, 22] on button "2" at bounding box center [958, 17] width 45 height 33
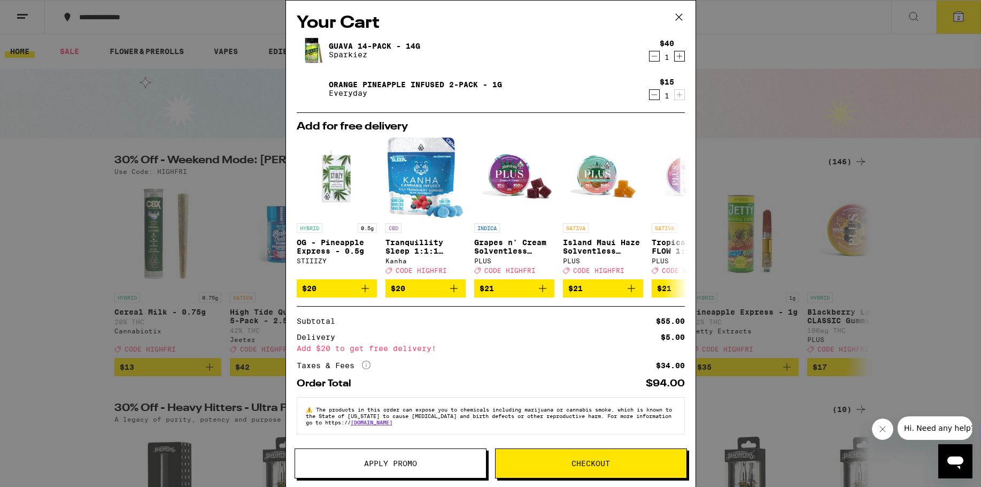
click at [388, 469] on button "Apply Promo" at bounding box center [391, 463] width 192 height 30
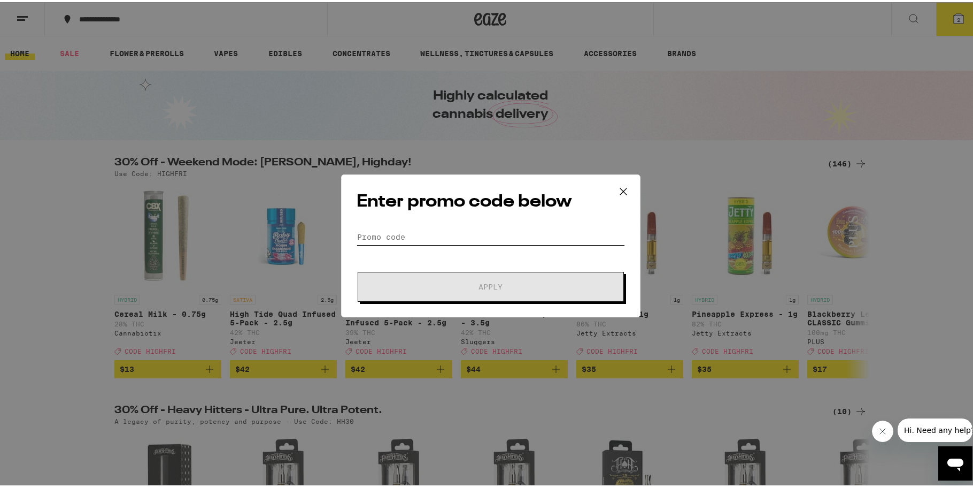
click at [388, 242] on input "Promo Code" at bounding box center [491, 235] width 268 height 16
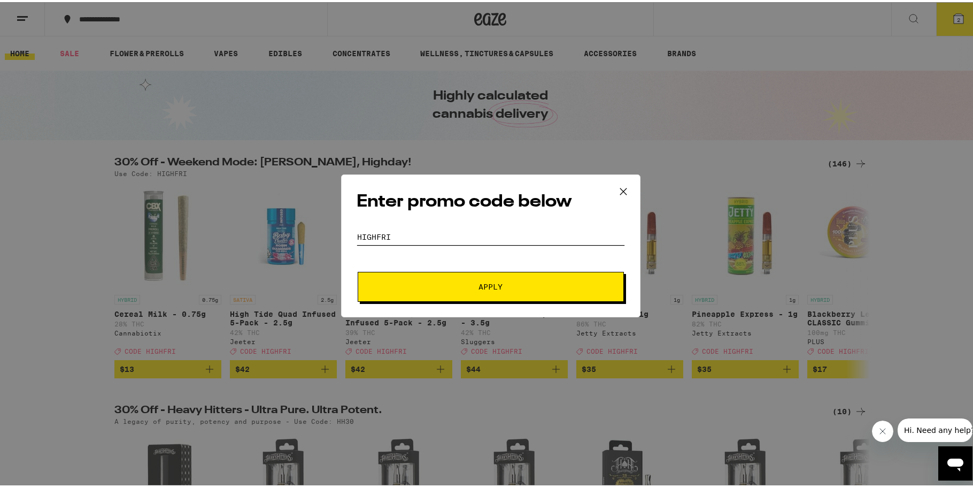
type input "highfri"
click at [457, 297] on button "Apply" at bounding box center [491, 285] width 266 height 30
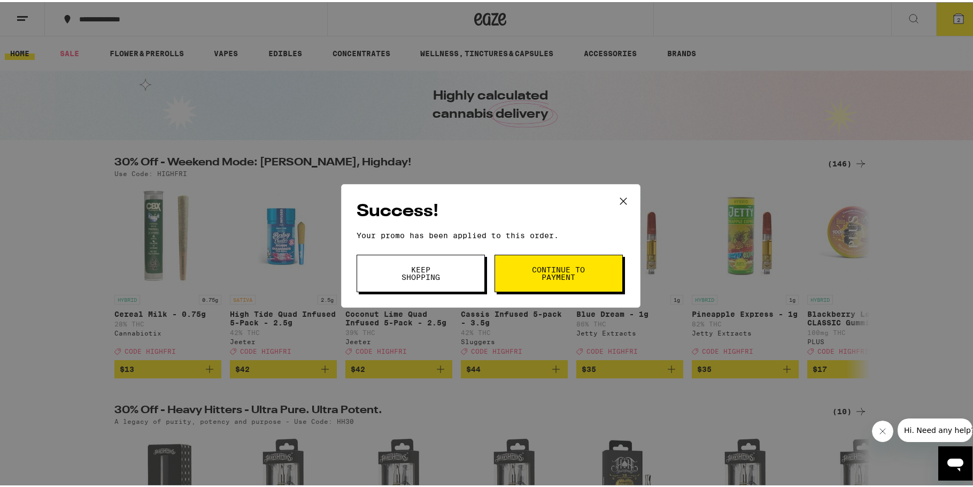
click at [428, 285] on button "Keep Shopping" at bounding box center [421, 270] width 128 height 37
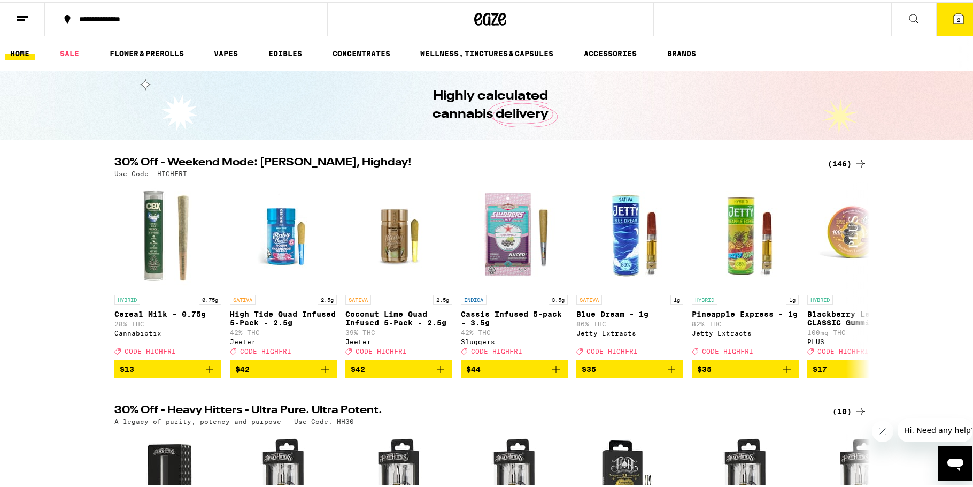
click at [964, 7] on button "2" at bounding box center [958, 17] width 45 height 33
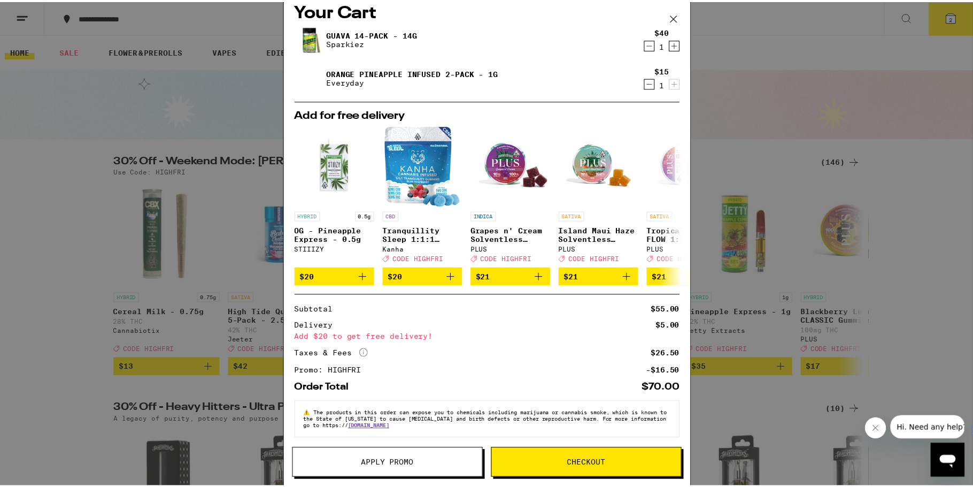
scroll to position [23, 0]
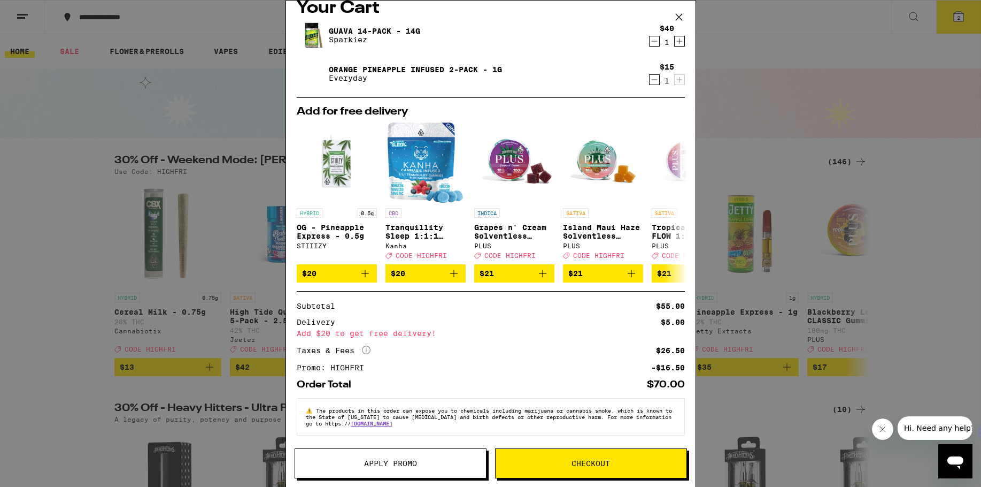
click at [571, 461] on span "Checkout" at bounding box center [591, 462] width 191 height 7
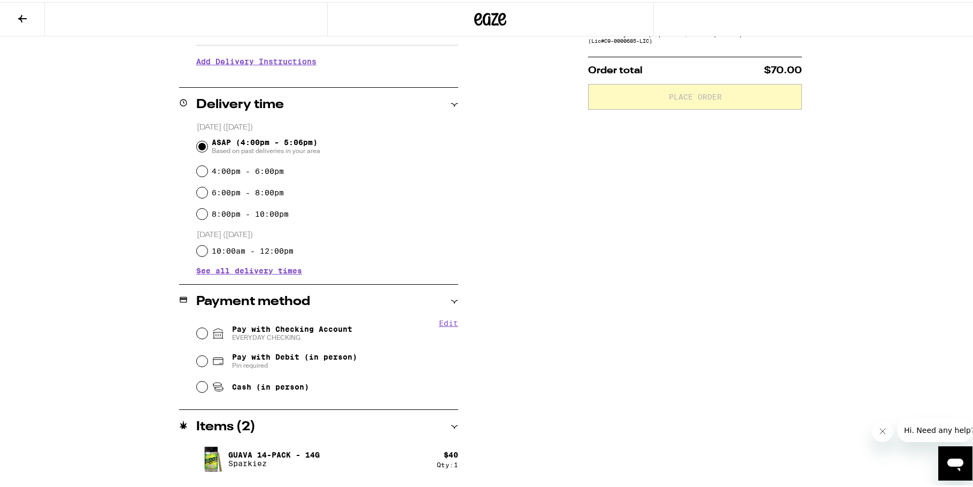
scroll to position [214, 0]
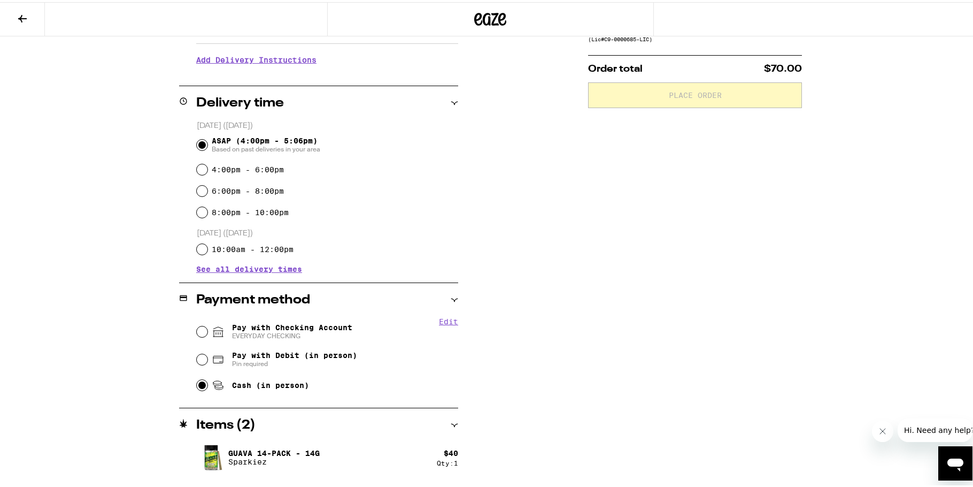
click at [199, 386] on input "Cash (in person)" at bounding box center [202, 383] width 11 height 11
radio input "true"
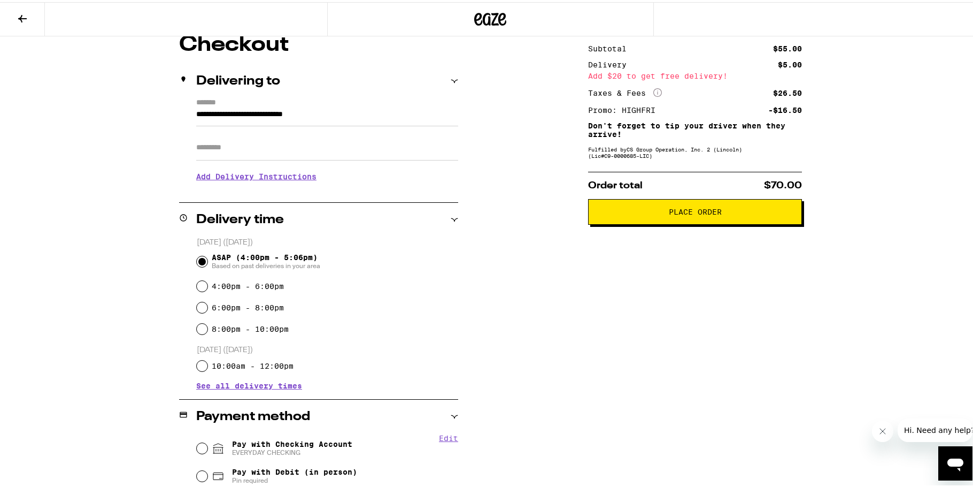
scroll to position [0, 0]
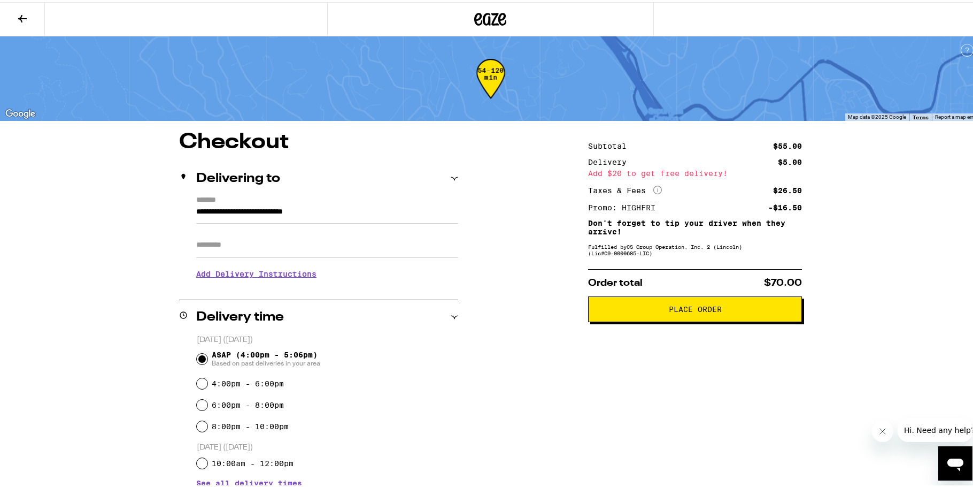
click at [656, 311] on span "Place Order" at bounding box center [695, 306] width 196 height 7
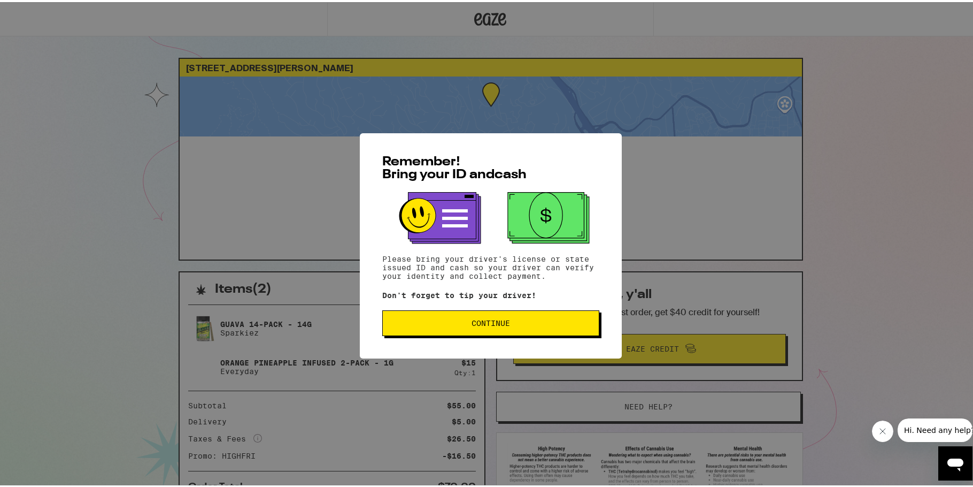
click at [531, 324] on span "Continue" at bounding box center [490, 320] width 199 height 7
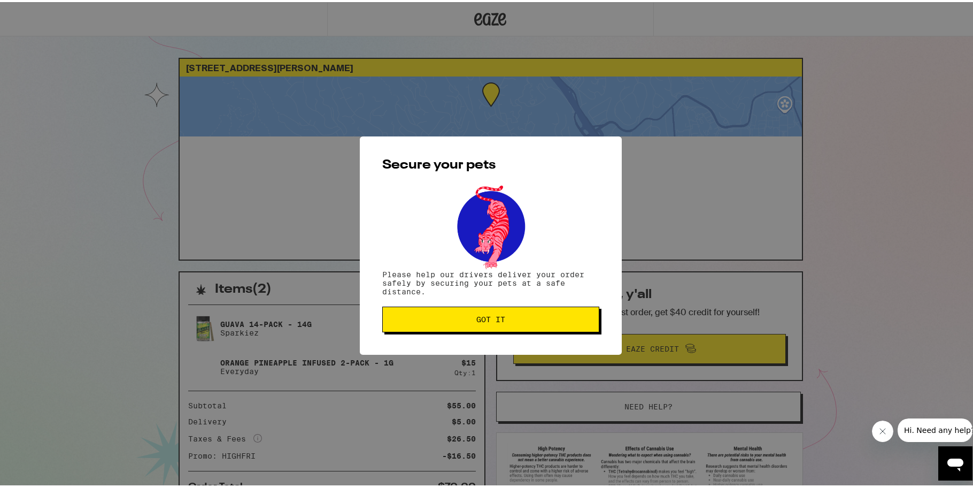
click at [508, 320] on span "Got it" at bounding box center [490, 316] width 199 height 7
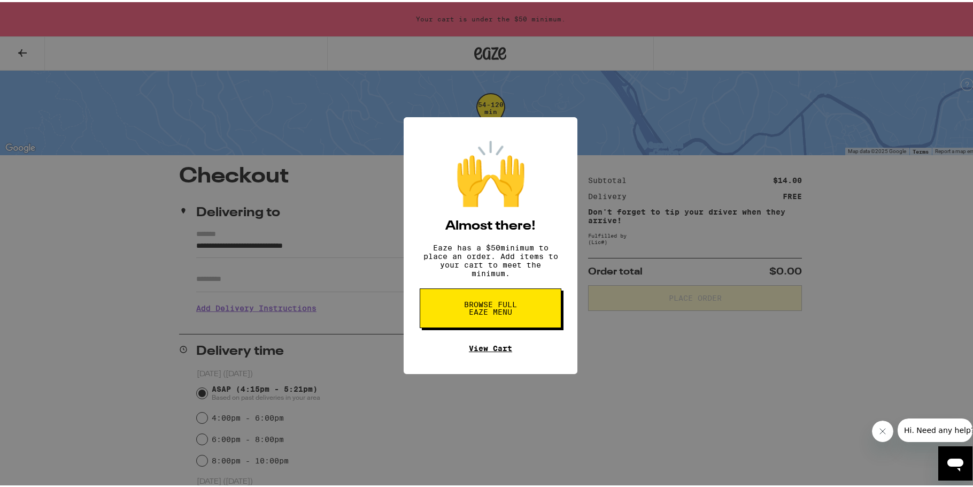
click at [481, 350] on link "View Cart" at bounding box center [490, 346] width 43 height 9
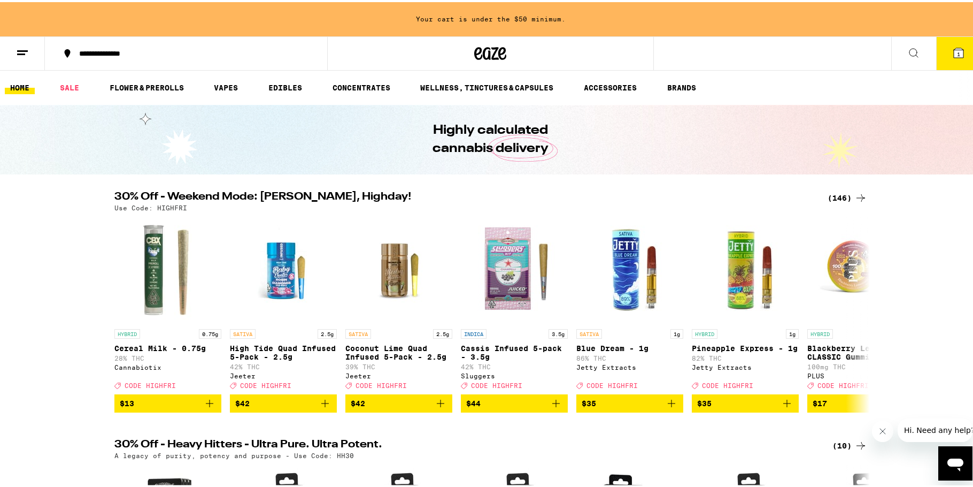
click at [946, 59] on button "1" at bounding box center [958, 51] width 45 height 33
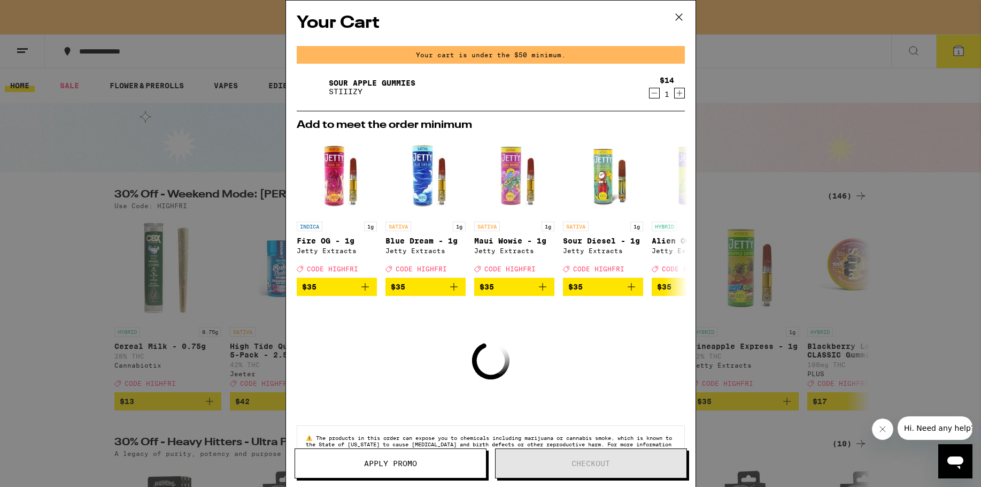
click at [650, 96] on icon "Decrement" at bounding box center [655, 93] width 10 height 13
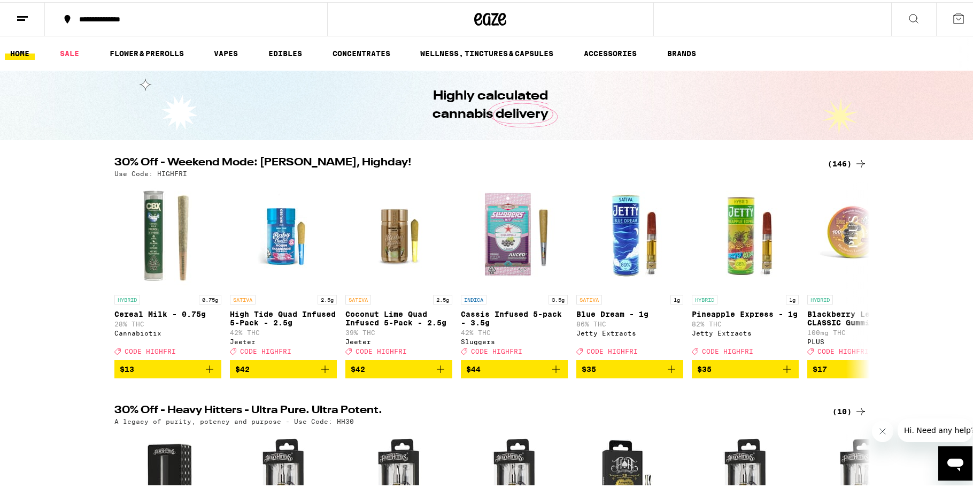
click at [841, 165] on div "(146)" at bounding box center [848, 161] width 40 height 13
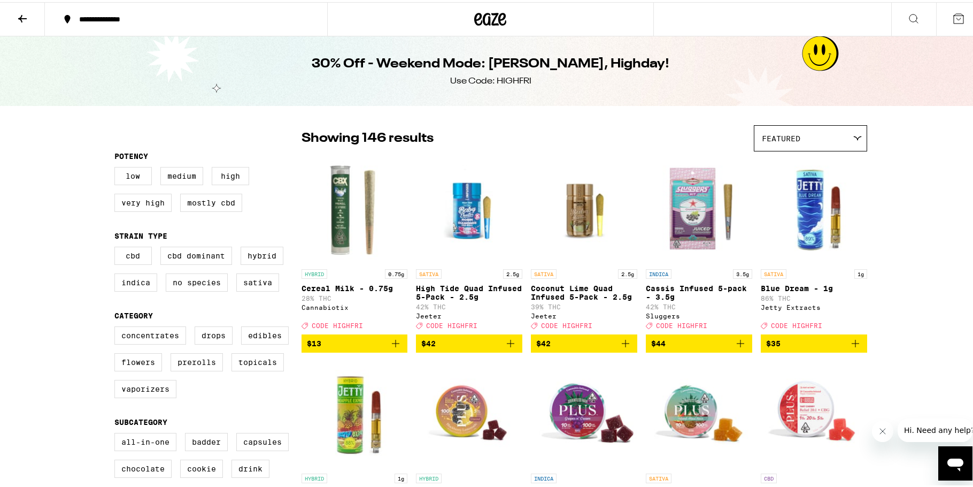
click at [839, 162] on img "Open page for Blue Dream - 1g from Jetty Extracts" at bounding box center [814, 208] width 106 height 107
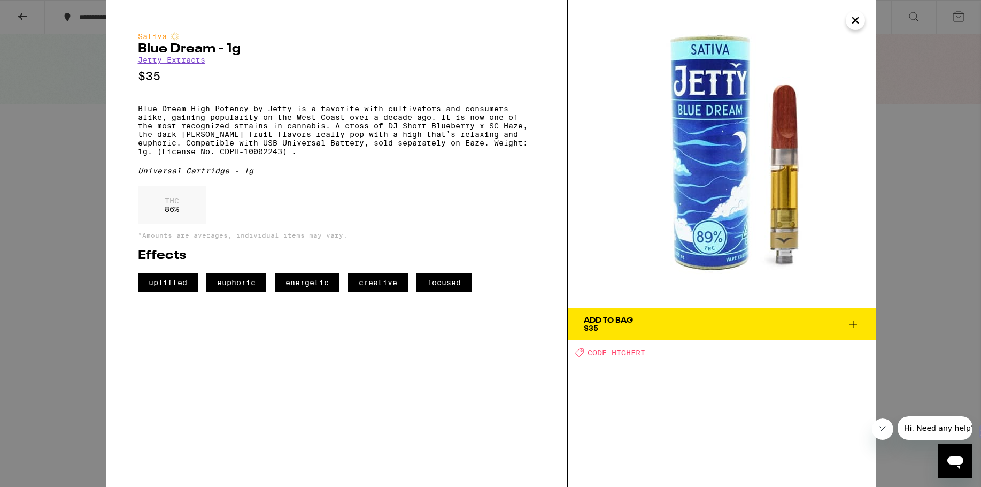
click at [848, 24] on button "Close" at bounding box center [855, 20] width 19 height 19
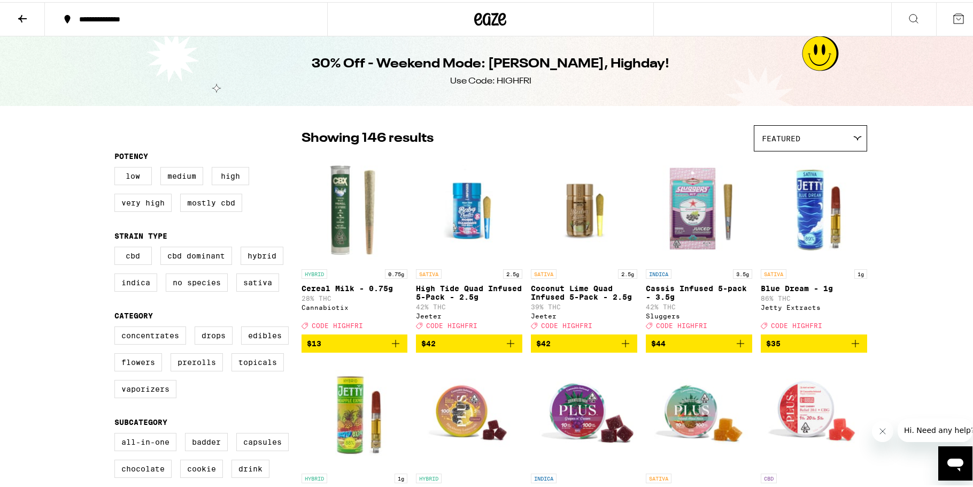
scroll to position [107, 0]
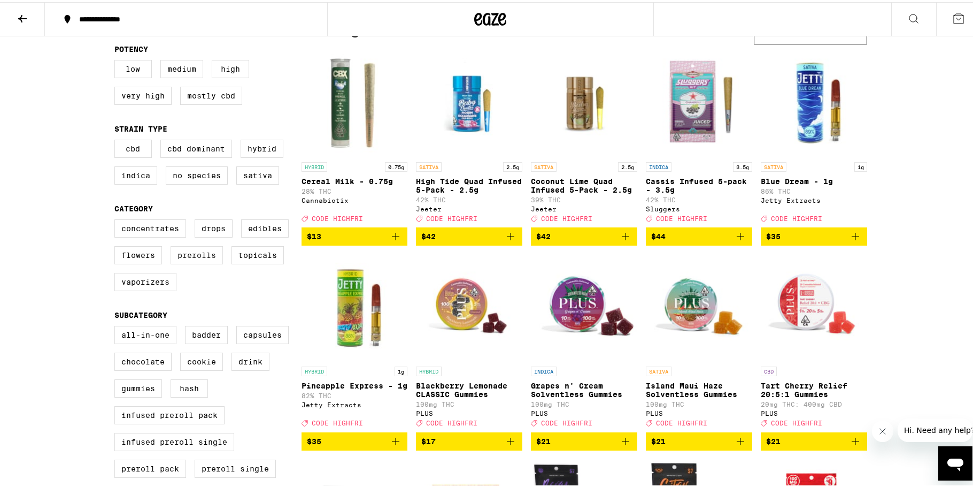
click at [194, 262] on label "Prerolls" at bounding box center [197, 253] width 52 height 18
click at [117, 219] on input "Prerolls" at bounding box center [117, 219] width 1 height 1
checkbox input "true"
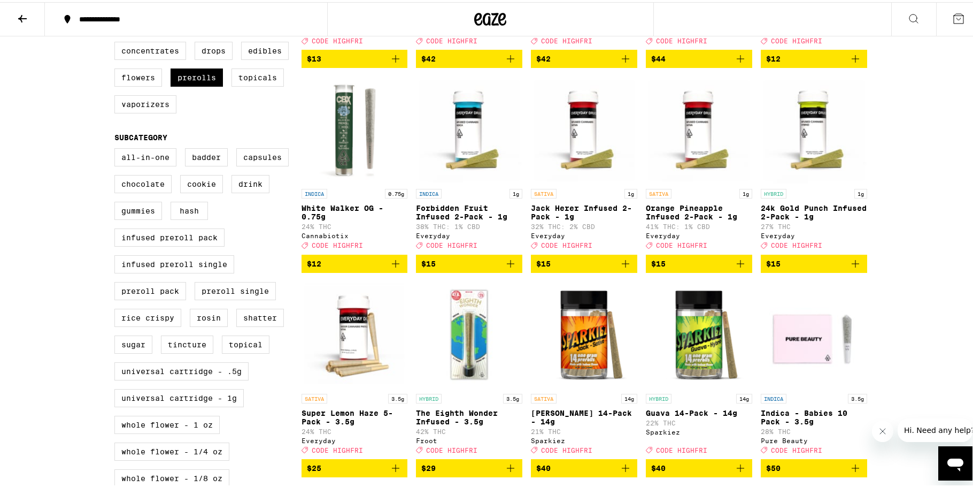
scroll to position [428, 0]
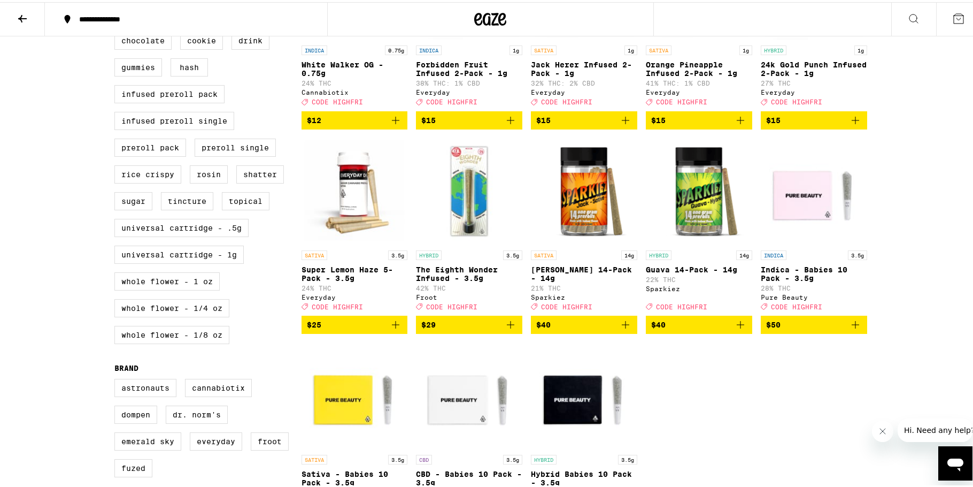
click at [739, 329] on icon "Add to bag" at bounding box center [740, 322] width 13 height 13
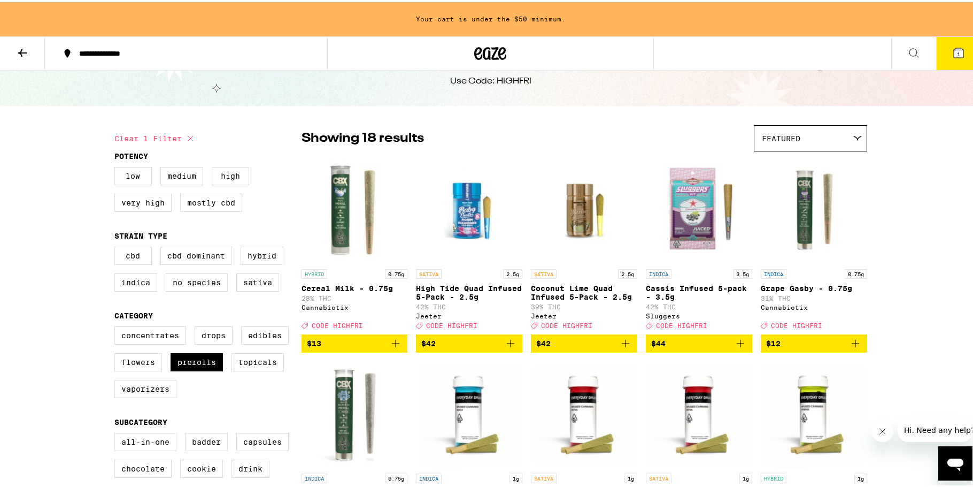
scroll to position [248, 0]
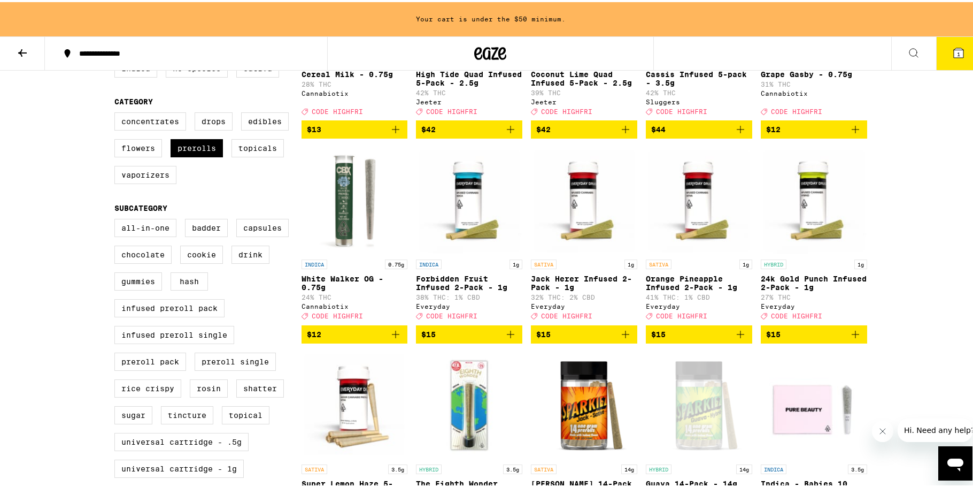
click at [742, 339] on icon "Add to bag" at bounding box center [740, 332] width 13 height 13
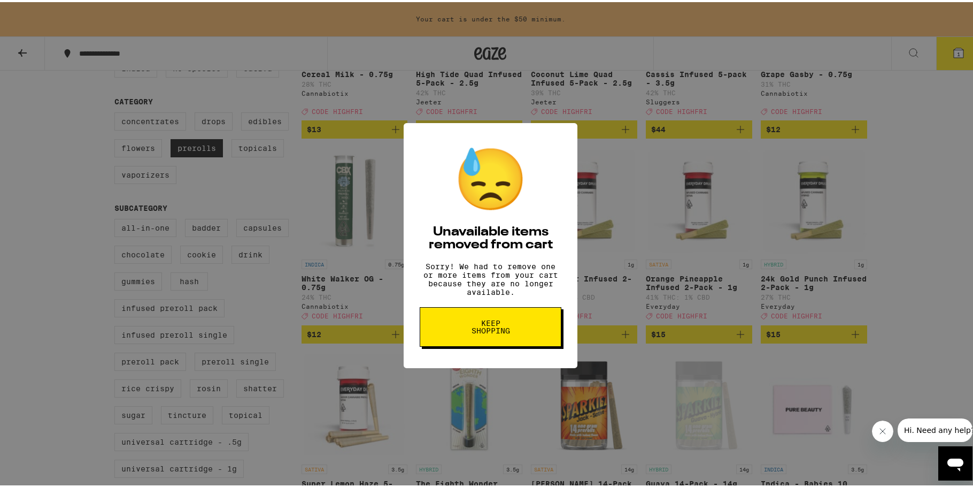
click at [524, 327] on button "Keep Shopping" at bounding box center [491, 325] width 142 height 40
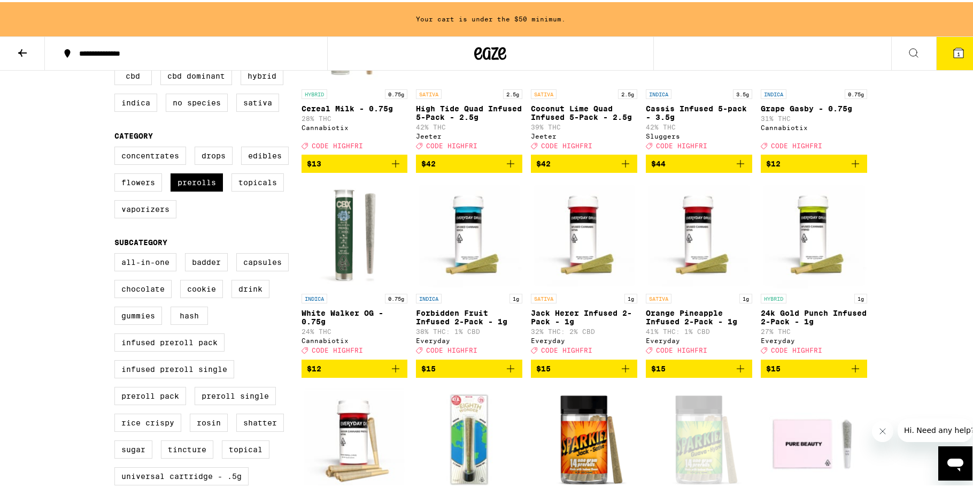
click at [637, 386] on div "HYBRID 0.75g Cereal Milk - 0.75g 28% THC Cannabiotix Deal Created with Sketch. …" at bounding box center [585, 379] width 566 height 809
click at [622, 373] on icon "Add to bag" at bounding box center [625, 366] width 13 height 13
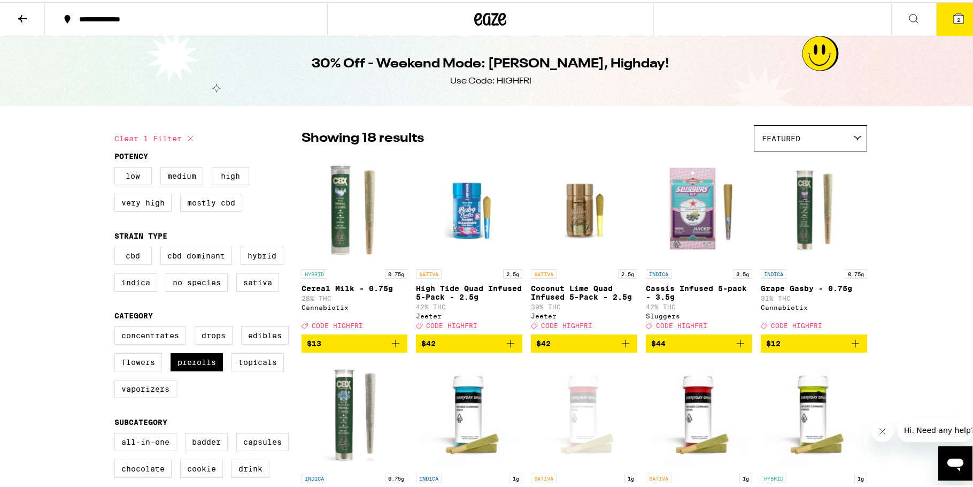
click at [936, 19] on button "2" at bounding box center [958, 17] width 45 height 33
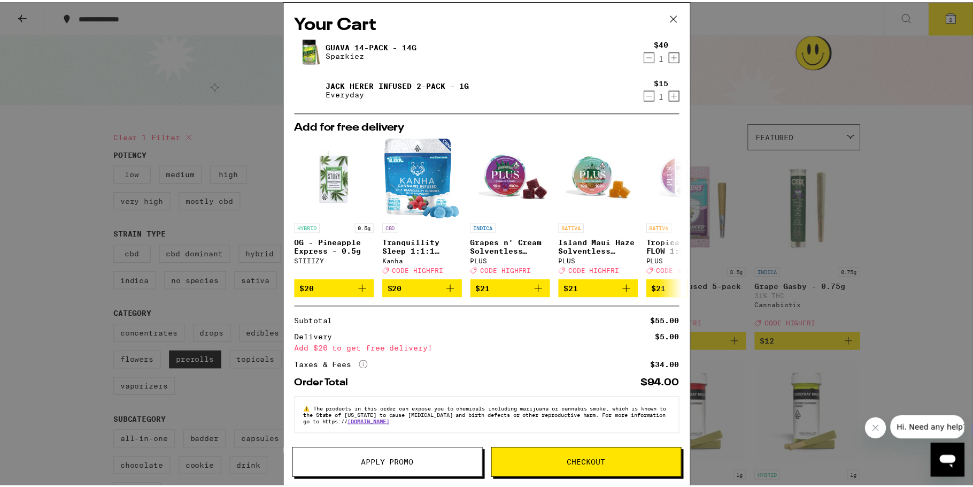
scroll to position [7, 0]
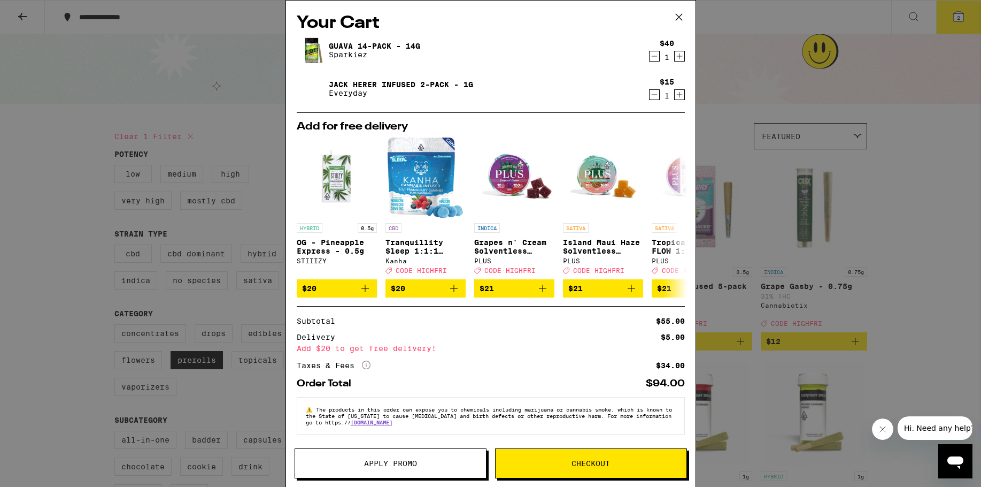
click at [397, 459] on span "Apply Promo" at bounding box center [390, 462] width 53 height 7
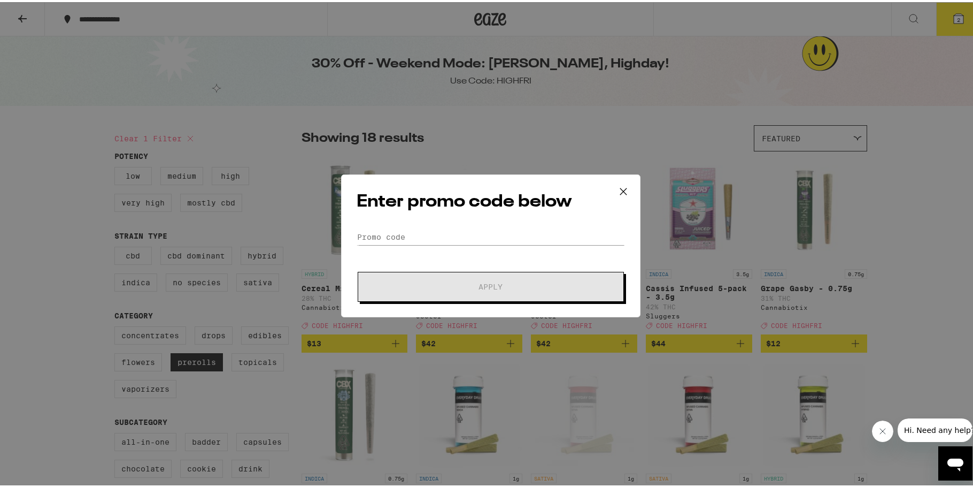
click at [396, 225] on div "Enter promo code below Promo Code Apply" at bounding box center [490, 243] width 299 height 143
click at [402, 228] on input "Promo Code" at bounding box center [491, 235] width 268 height 16
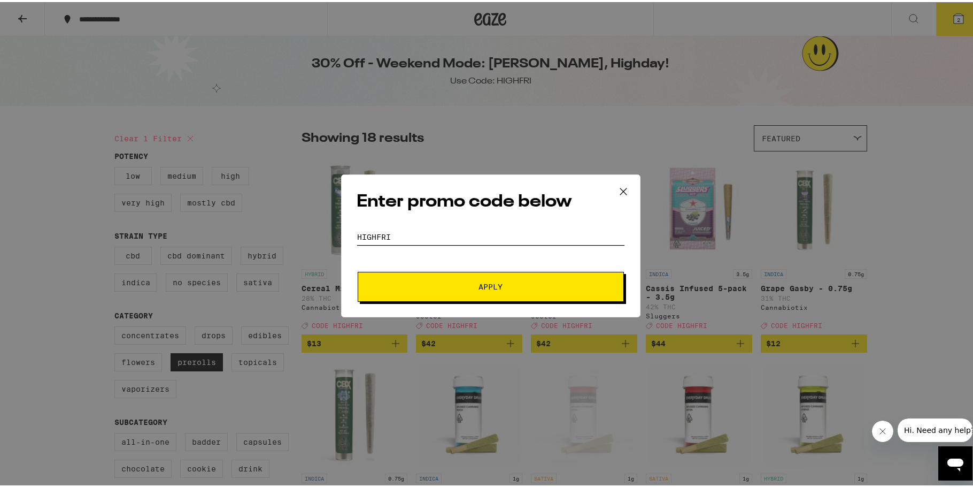
type input "highfri"
click at [358, 270] on button "Apply" at bounding box center [491, 285] width 266 height 30
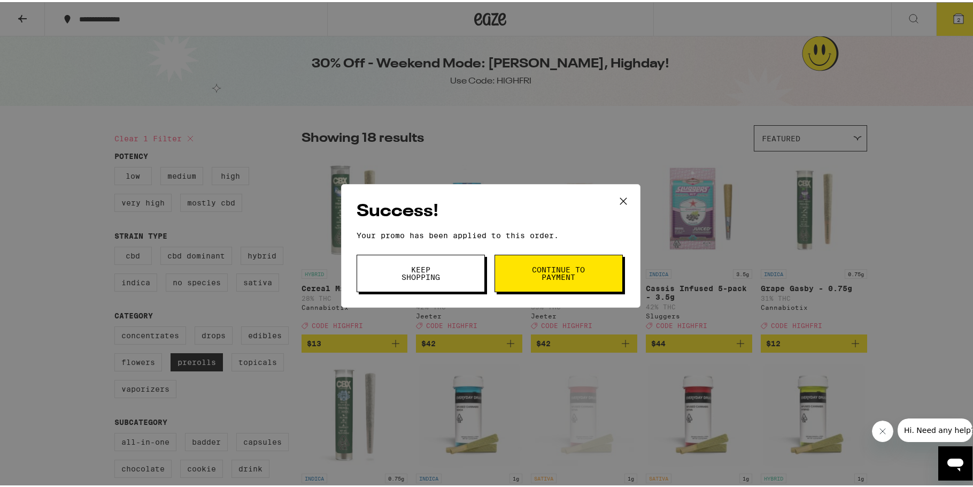
click at [540, 281] on button "Continue to payment" at bounding box center [559, 270] width 128 height 37
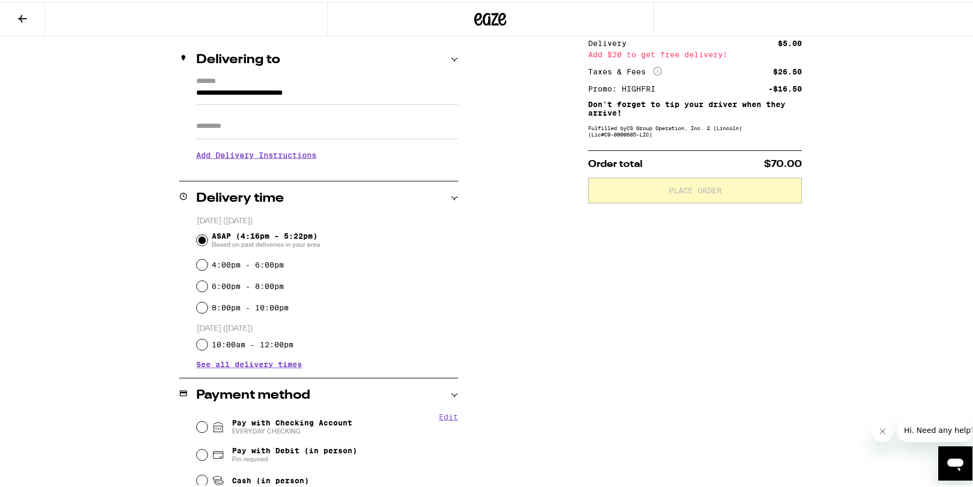
scroll to position [214, 0]
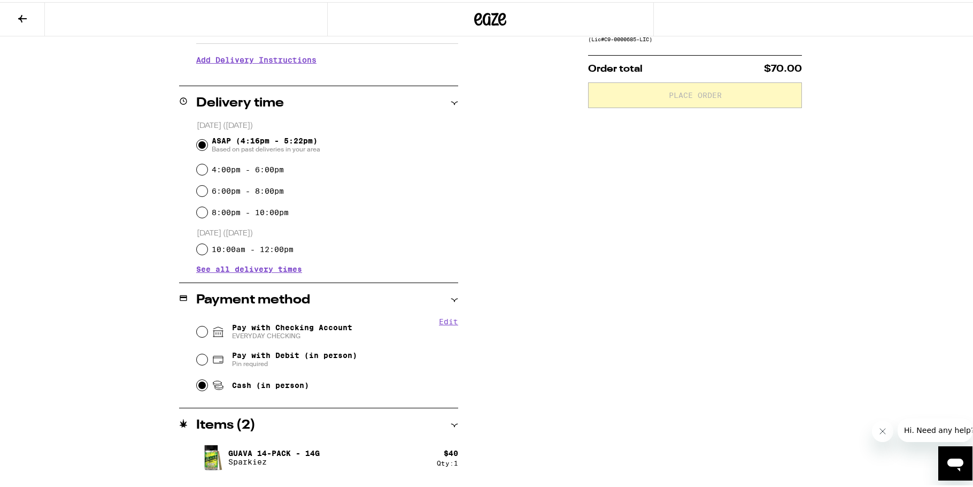
click at [199, 384] on input "Cash (in person)" at bounding box center [202, 383] width 11 height 11
radio input "true"
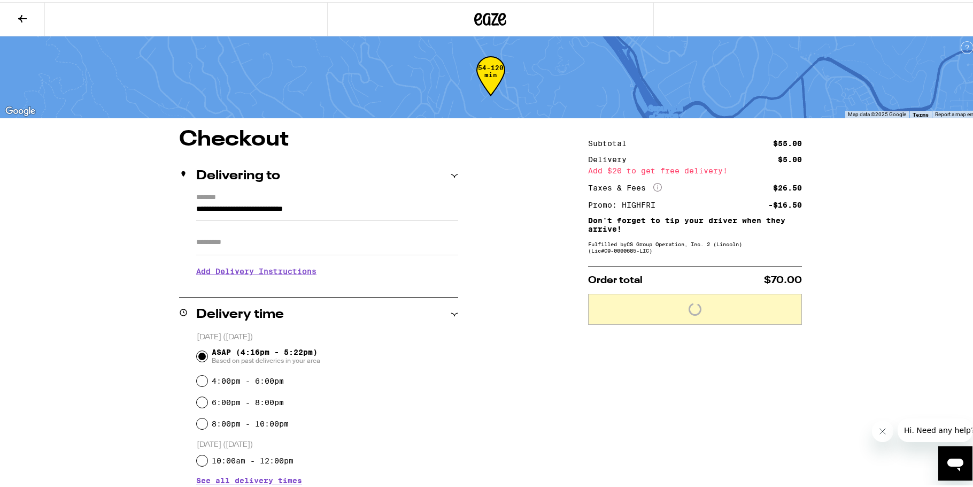
scroll to position [0, 0]
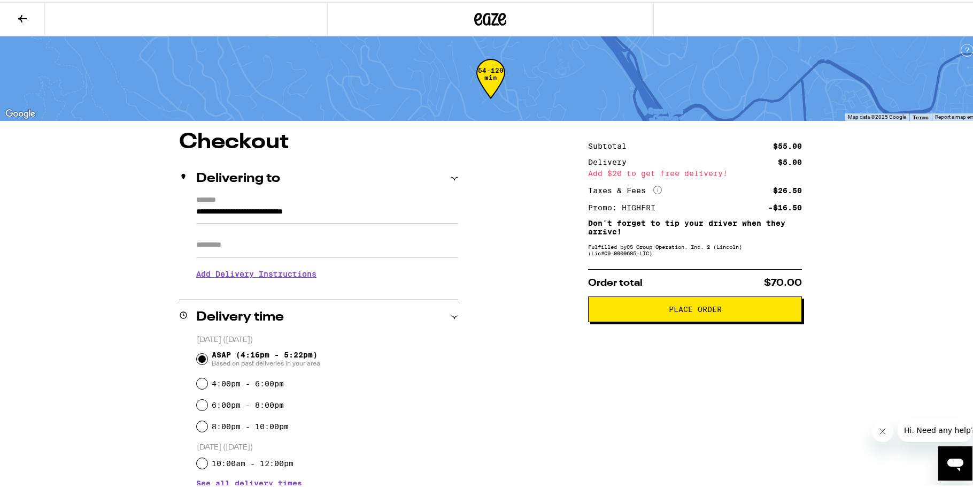
click at [669, 309] on span "Place Order" at bounding box center [695, 306] width 53 height 7
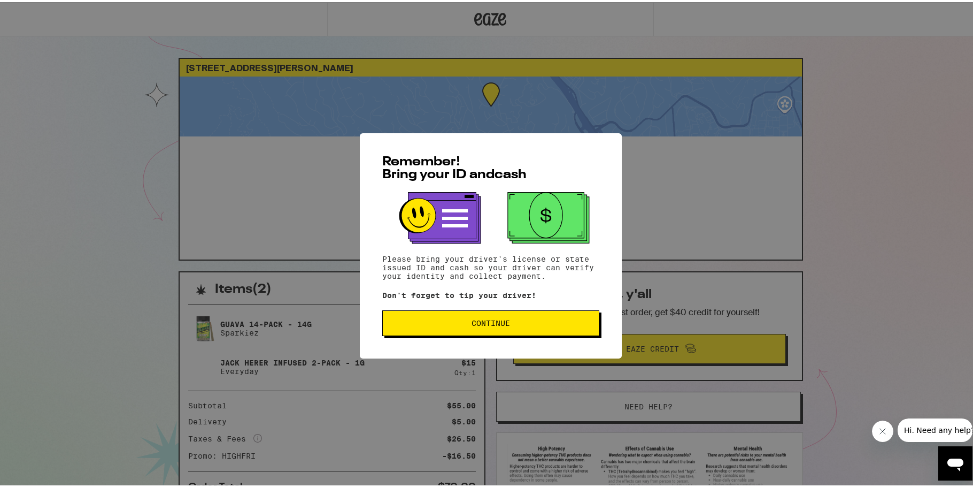
click at [472, 324] on span "Continue" at bounding box center [491, 320] width 39 height 7
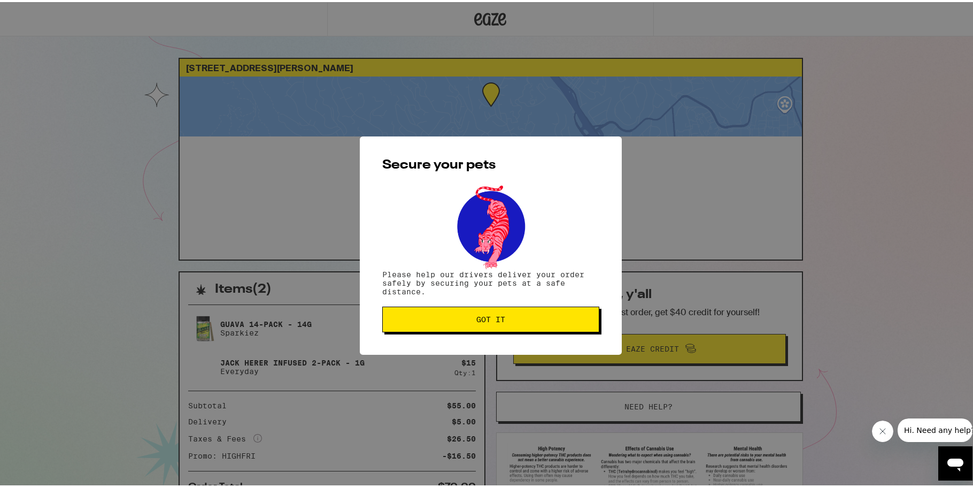
click at [467, 324] on button "Got it" at bounding box center [490, 317] width 217 height 26
